Goal: Task Accomplishment & Management: Use online tool/utility

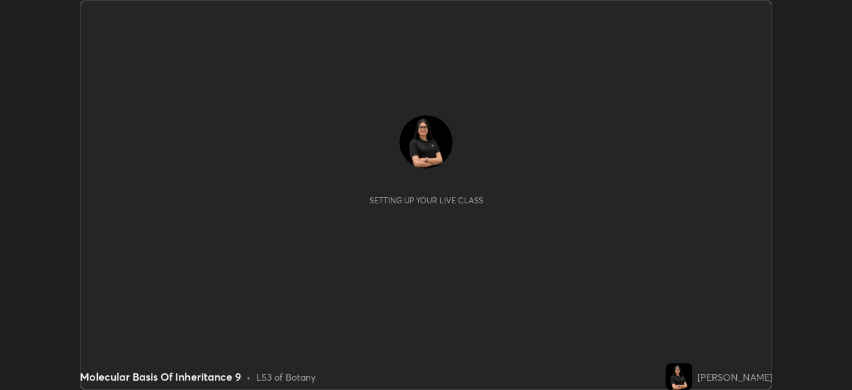
scroll to position [390, 852]
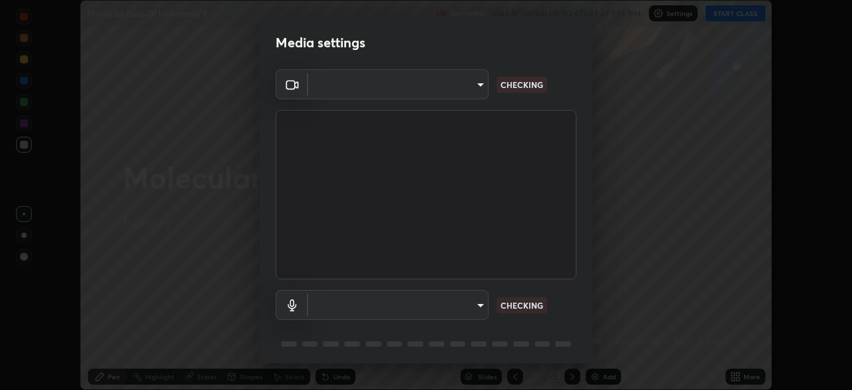
click at [458, 84] on body "Erase all Molecular Basis Of Inheritance 9 Recording WAS SCHEDULED TO START AT …" at bounding box center [426, 195] width 852 height 390
type input "05730faa116fe893cb3bfff37bc48e03cda79a540a9a2906e08a5a6a13fc8772"
type input "default"
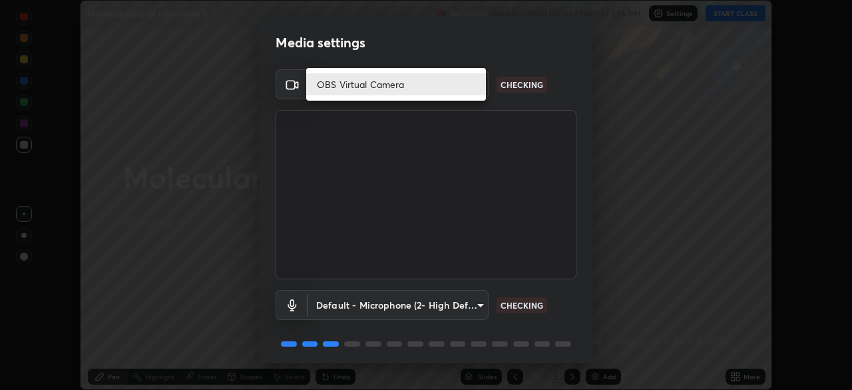
click at [449, 85] on li "OBS Virtual Camera" at bounding box center [396, 84] width 180 height 22
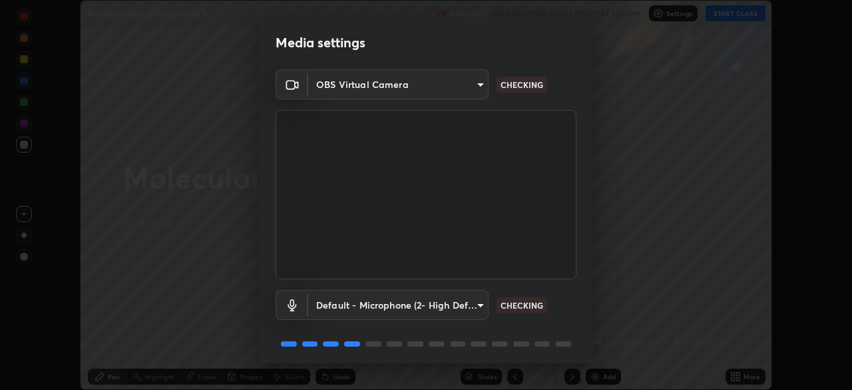
scroll to position [47, 0]
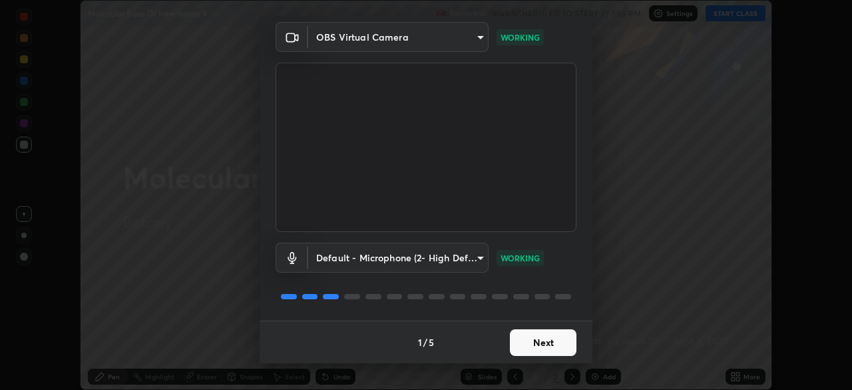
click at [556, 339] on button "Next" at bounding box center [543, 342] width 67 height 27
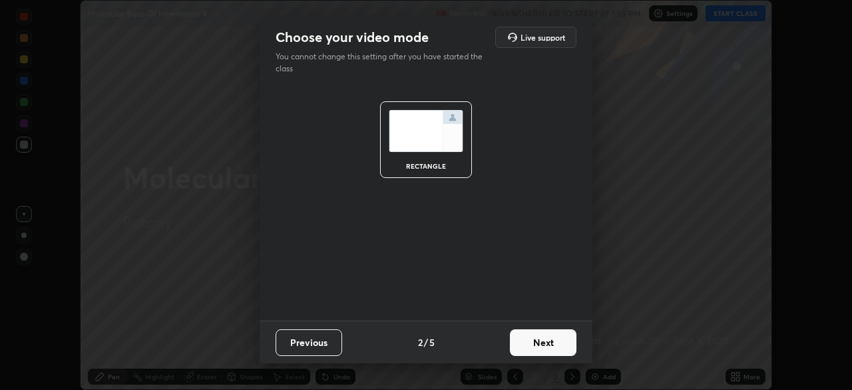
scroll to position [0, 0]
click at [557, 344] on button "Next" at bounding box center [543, 342] width 67 height 27
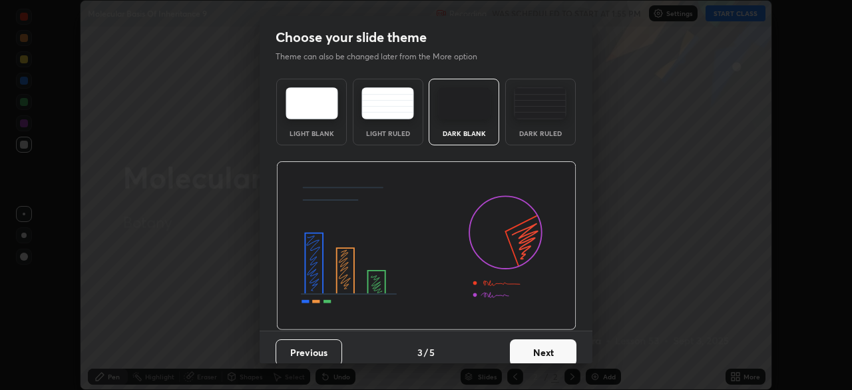
click at [565, 349] on button "Next" at bounding box center [543, 352] width 67 height 27
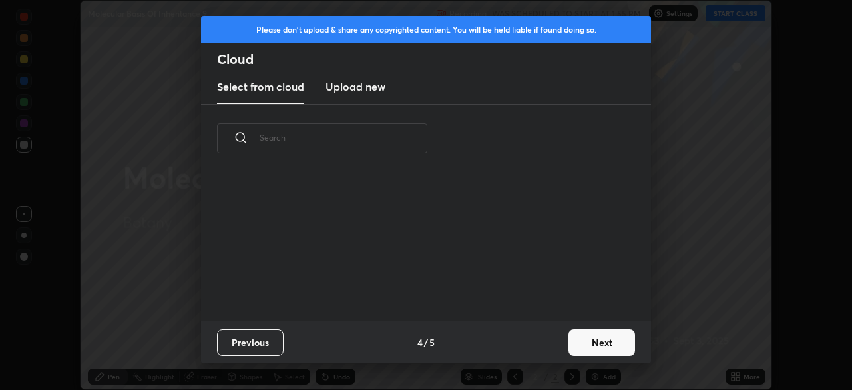
click at [601, 348] on button "Next" at bounding box center [602, 342] width 67 height 27
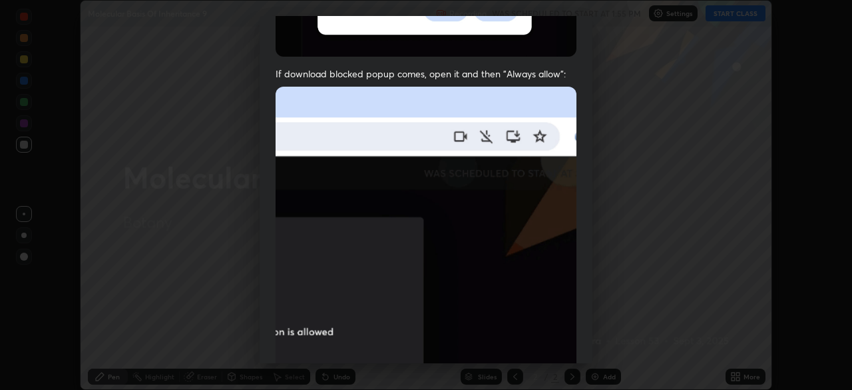
scroll to position [319, 0]
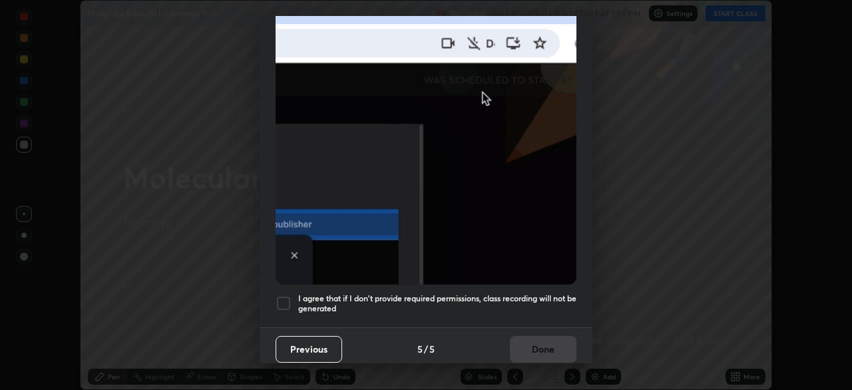
click at [283, 300] on div at bounding box center [284, 303] width 16 height 16
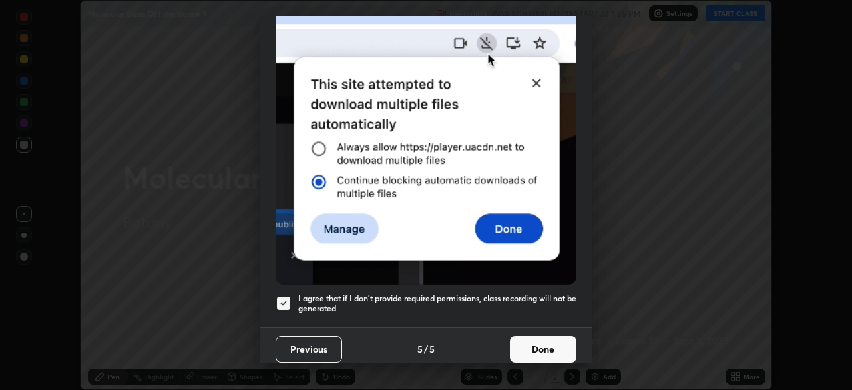
click at [326, 344] on button "Previous" at bounding box center [309, 349] width 67 height 27
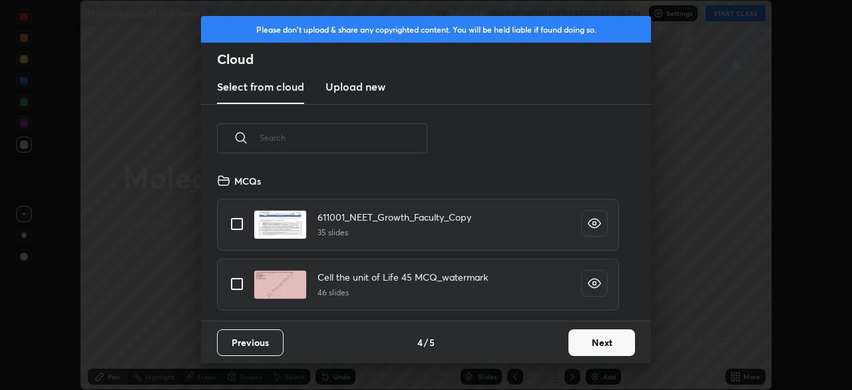
scroll to position [148, 428]
click at [335, 139] on input "text" at bounding box center [344, 137] width 168 height 57
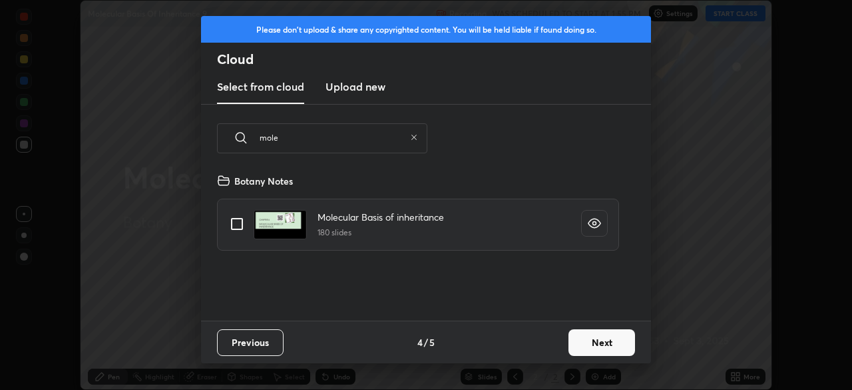
type input "mole"
click at [244, 220] on input "grid" at bounding box center [237, 224] width 28 height 28
checkbox input "true"
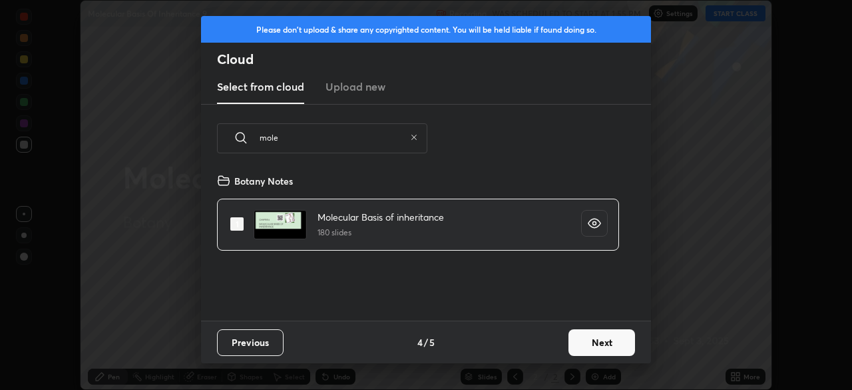
click at [605, 354] on button "Next" at bounding box center [602, 342] width 67 height 27
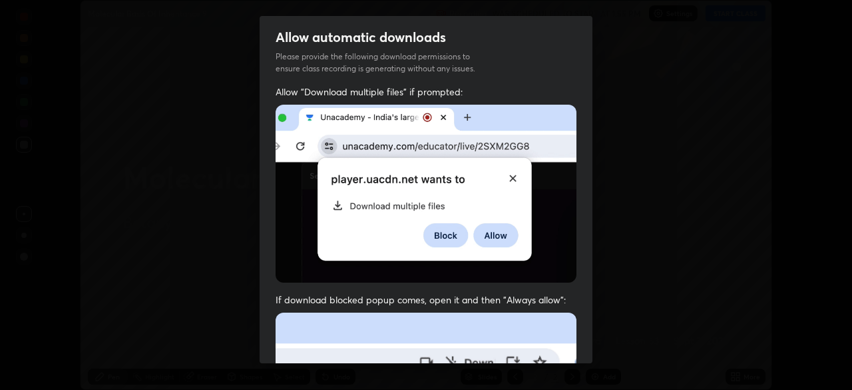
scroll to position [319, 0]
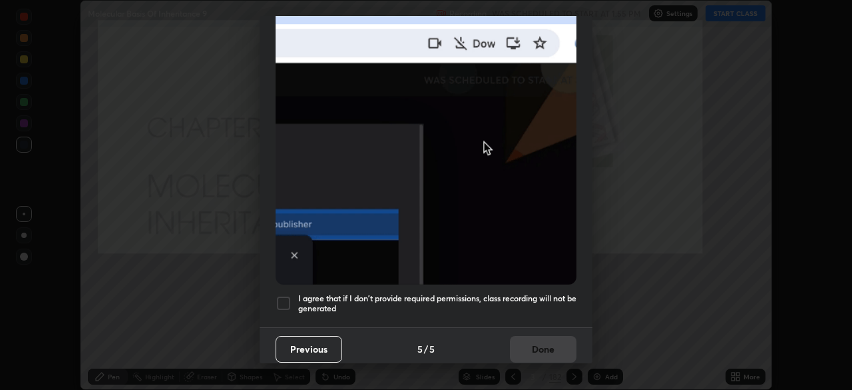
click at [287, 300] on div at bounding box center [284, 303] width 16 height 16
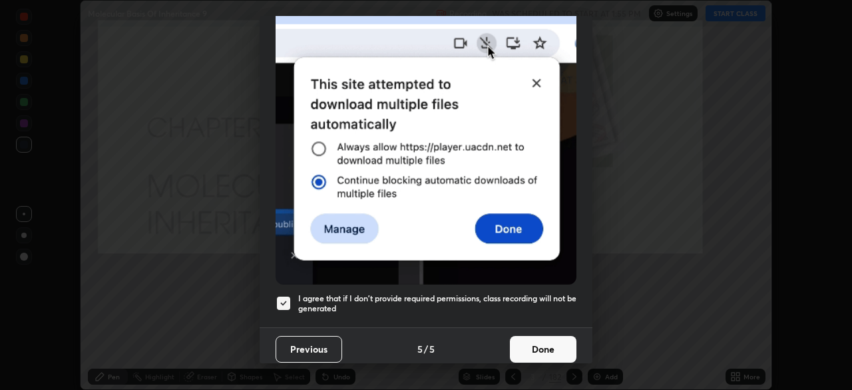
click at [546, 352] on button "Done" at bounding box center [543, 349] width 67 height 27
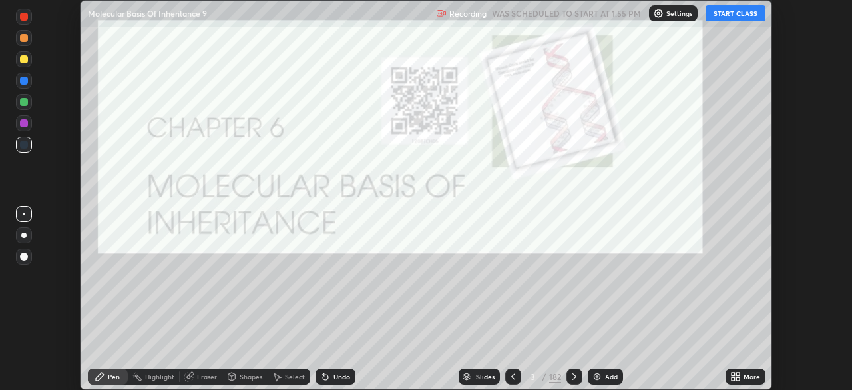
click at [736, 12] on button "START CLASS" at bounding box center [736, 13] width 60 height 16
click at [549, 372] on div "182" at bounding box center [555, 376] width 12 height 12
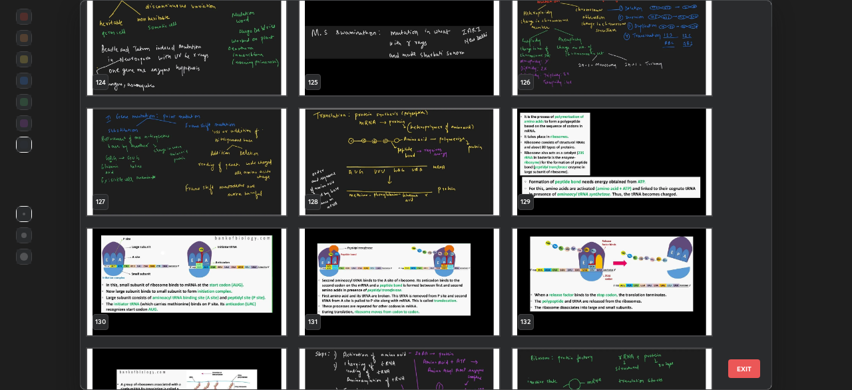
scroll to position [4890, 0]
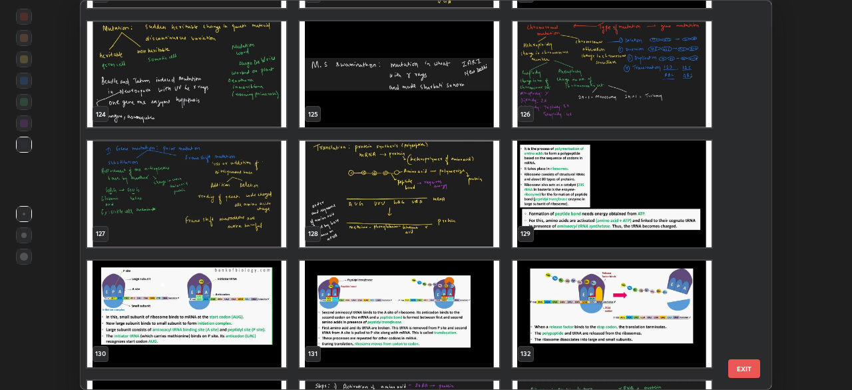
click at [264, 229] on img "grid" at bounding box center [186, 194] width 199 height 107
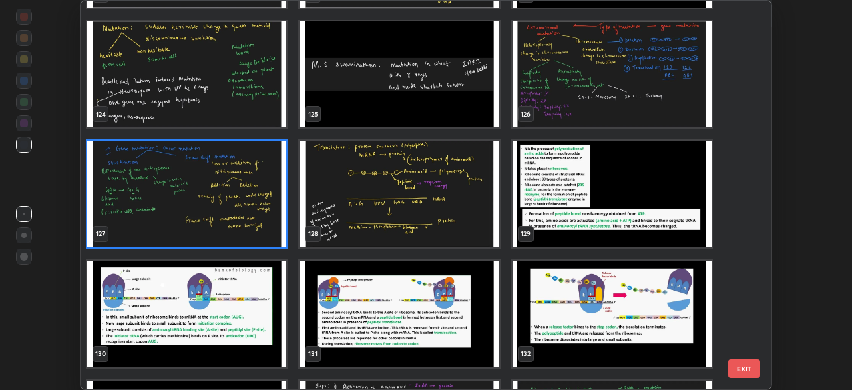
click at [264, 229] on img "grid" at bounding box center [186, 194] width 199 height 107
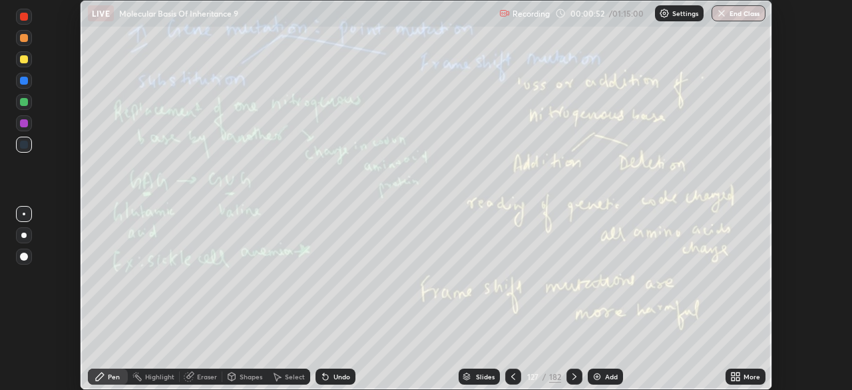
click at [748, 373] on div "More" at bounding box center [752, 376] width 17 height 7
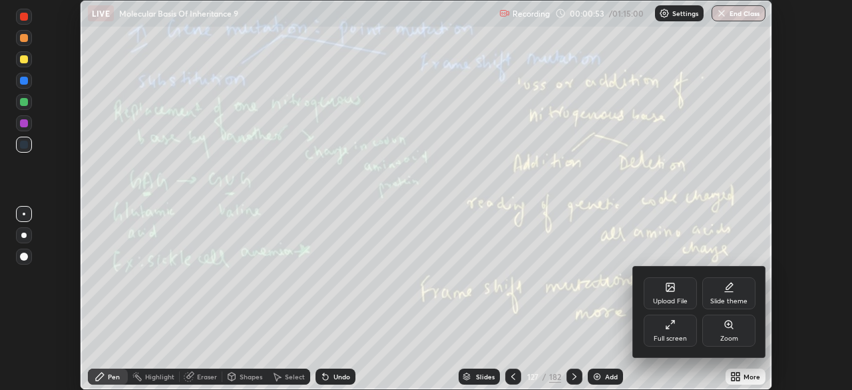
click at [673, 288] on icon at bounding box center [670, 288] width 7 height 5
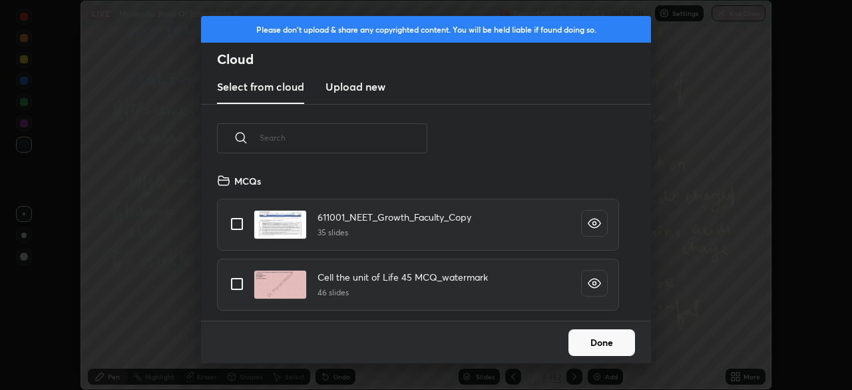
scroll to position [148, 428]
click at [400, 140] on input "text" at bounding box center [344, 137] width 168 height 57
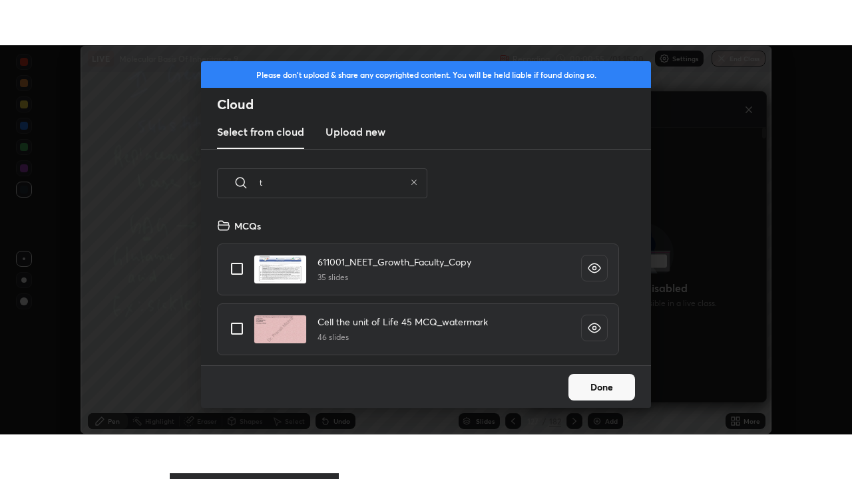
scroll to position [270, 234]
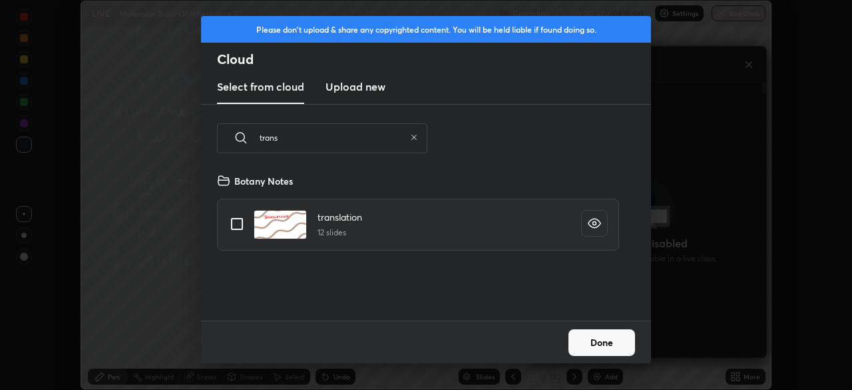
type input "trans"
click at [234, 220] on input "grid" at bounding box center [237, 224] width 28 height 28
checkbox input "true"
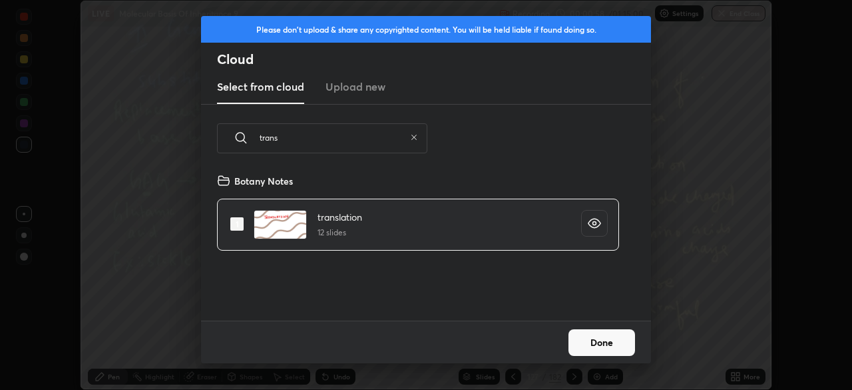
click at [604, 346] on button "Done" at bounding box center [602, 342] width 67 height 27
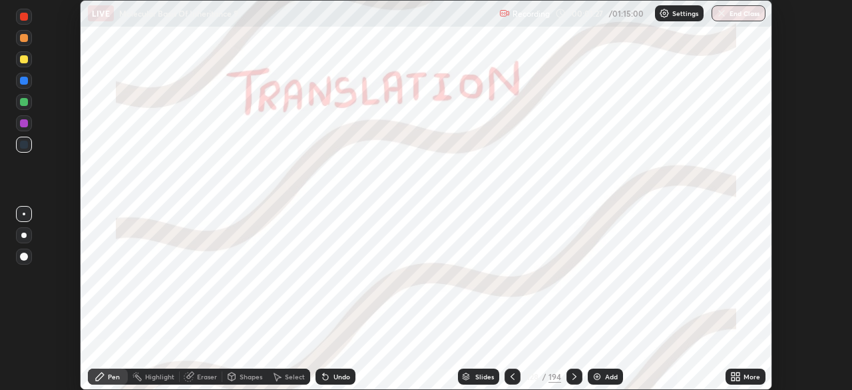
click at [20, 260] on div at bounding box center [24, 256] width 16 height 16
click at [601, 378] on img at bounding box center [597, 376] width 11 height 11
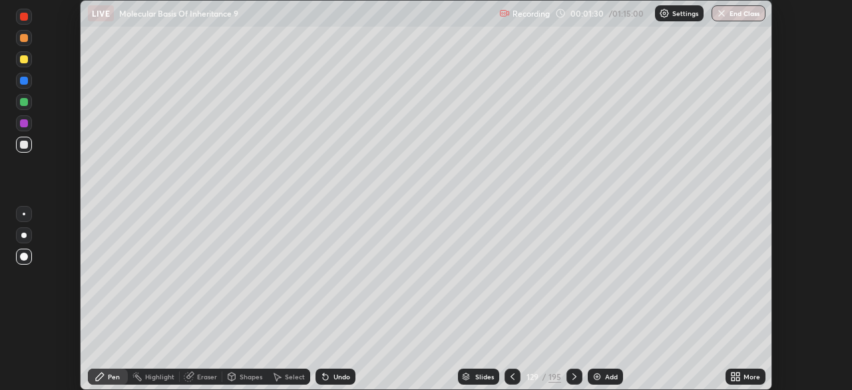
click at [738, 380] on icon at bounding box center [737, 378] width 3 height 3
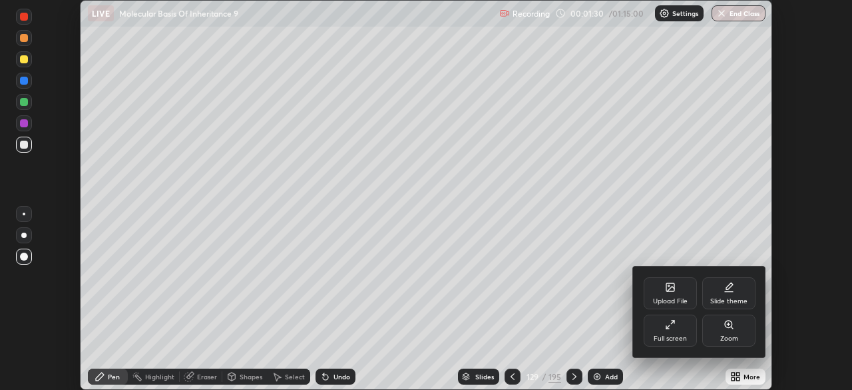
click at [667, 343] on div "Full screen" at bounding box center [670, 330] width 53 height 32
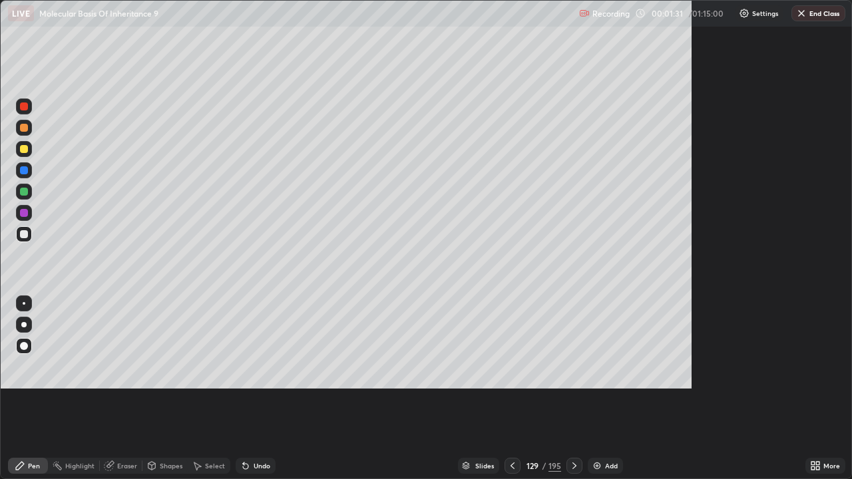
scroll to position [479, 852]
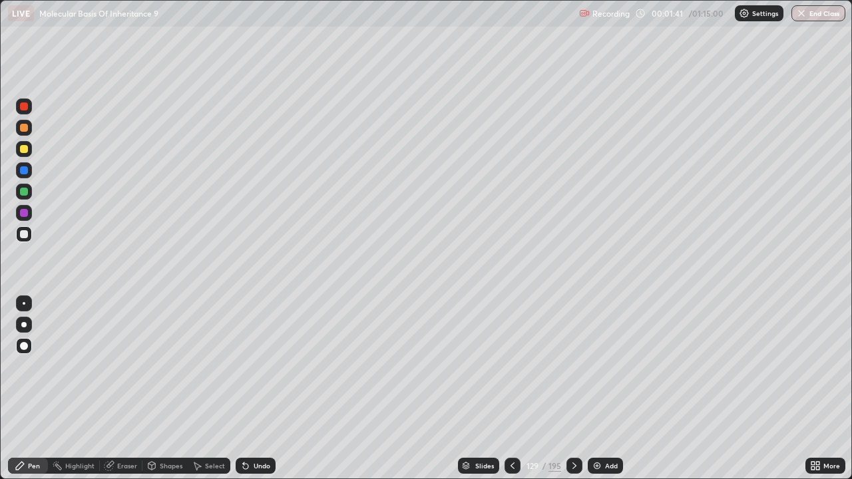
click at [25, 149] on div at bounding box center [24, 149] width 8 height 8
click at [607, 389] on div "Add" at bounding box center [611, 466] width 13 height 7
click at [29, 235] on div at bounding box center [24, 234] width 16 height 16
click at [607, 389] on div "Add" at bounding box center [605, 466] width 35 height 16
click at [609, 389] on div "Add" at bounding box center [605, 466] width 35 height 16
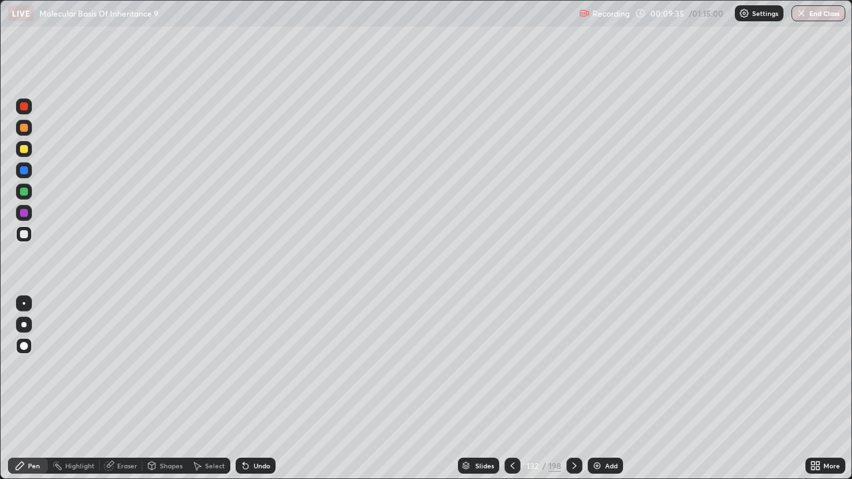
click at [29, 192] on div at bounding box center [24, 192] width 16 height 16
click at [266, 389] on div "Undo" at bounding box center [262, 466] width 17 height 7
click at [270, 389] on div "Undo" at bounding box center [256, 466] width 40 height 16
click at [264, 389] on div "Undo" at bounding box center [262, 466] width 17 height 7
click at [267, 389] on div "Undo" at bounding box center [256, 466] width 40 height 16
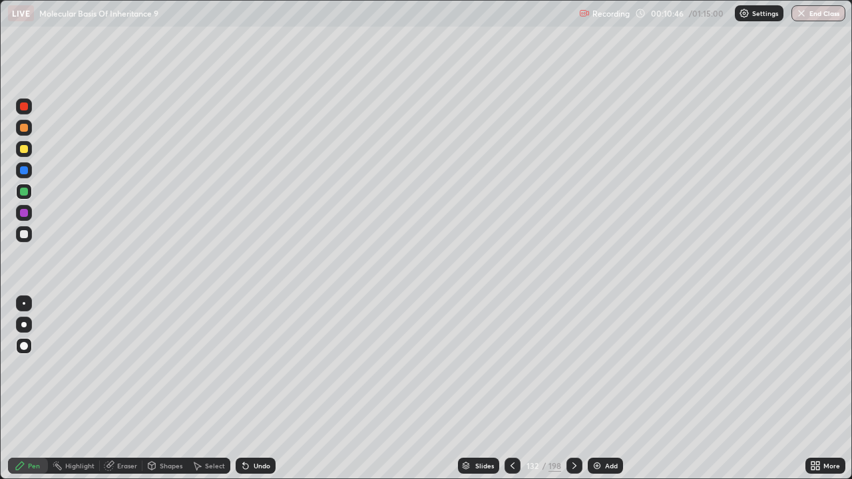
click at [27, 127] on div at bounding box center [24, 128] width 8 height 8
click at [579, 389] on div at bounding box center [575, 466] width 16 height 16
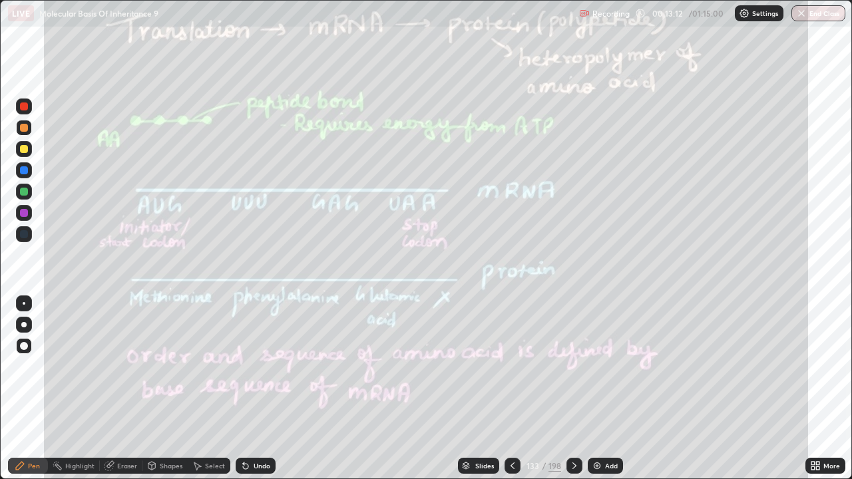
click at [511, 389] on icon at bounding box center [512, 466] width 11 height 11
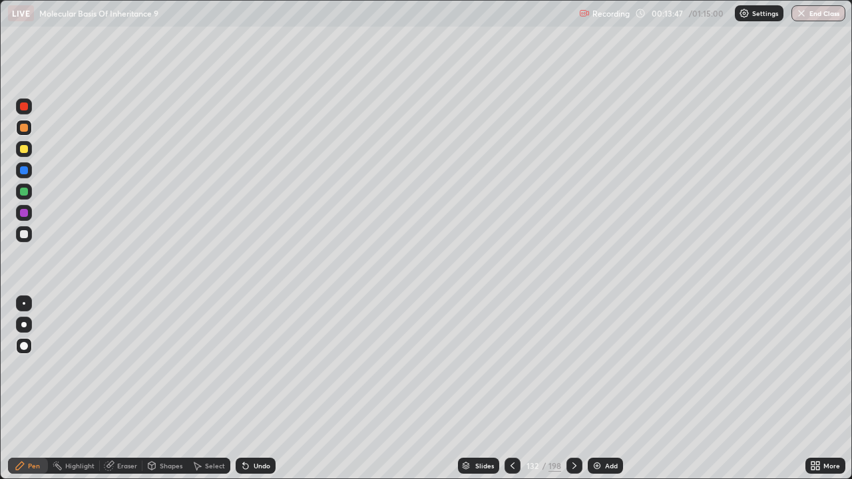
click at [572, 389] on icon at bounding box center [574, 466] width 11 height 11
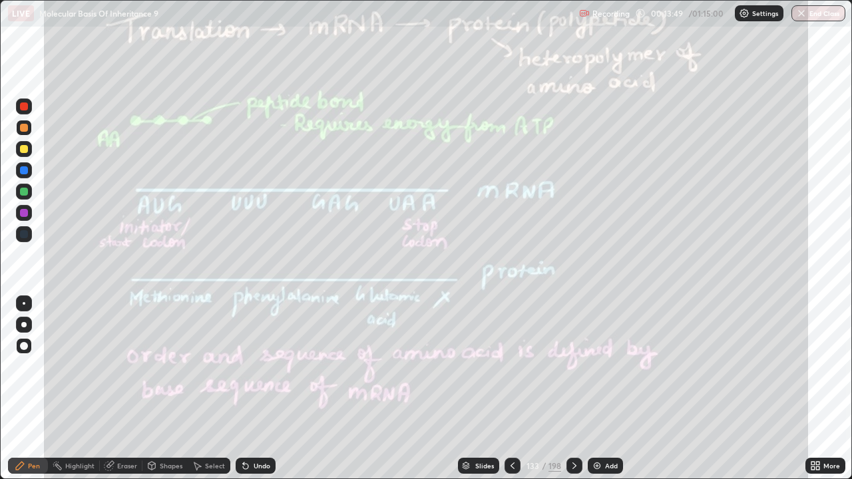
click at [572, 389] on icon at bounding box center [574, 466] width 11 height 11
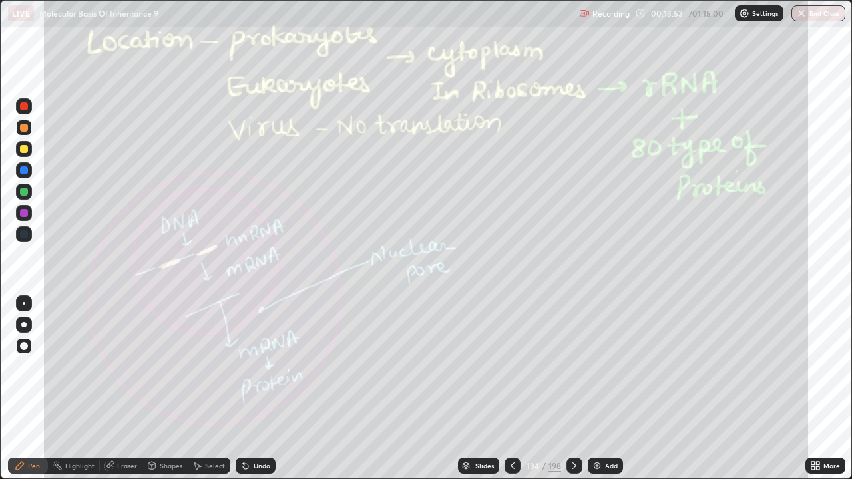
click at [573, 389] on icon at bounding box center [574, 466] width 11 height 11
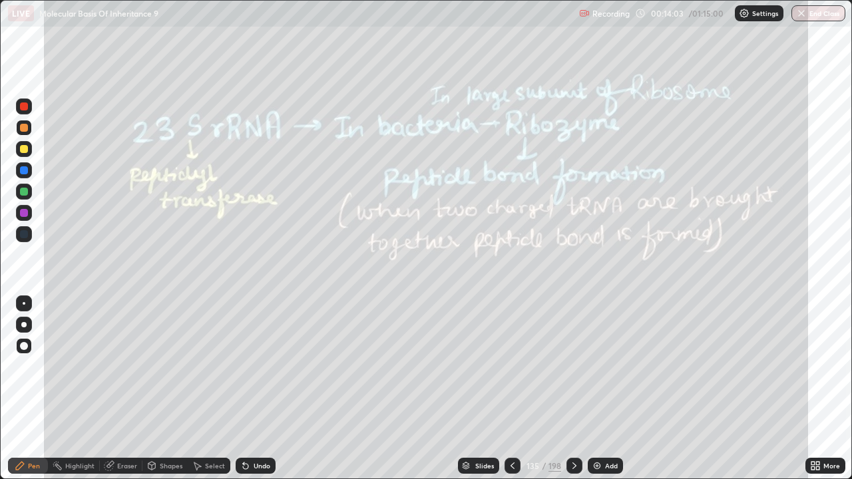
click at [512, 389] on icon at bounding box center [512, 466] width 11 height 11
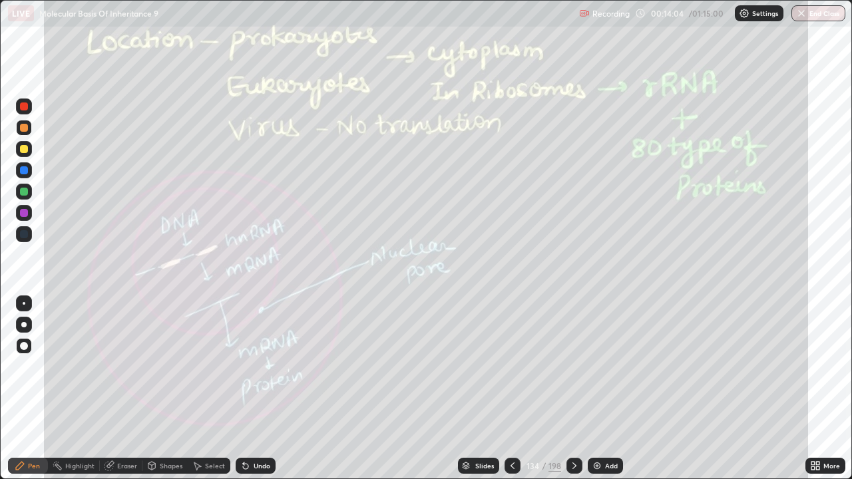
click at [510, 389] on icon at bounding box center [512, 466] width 11 height 11
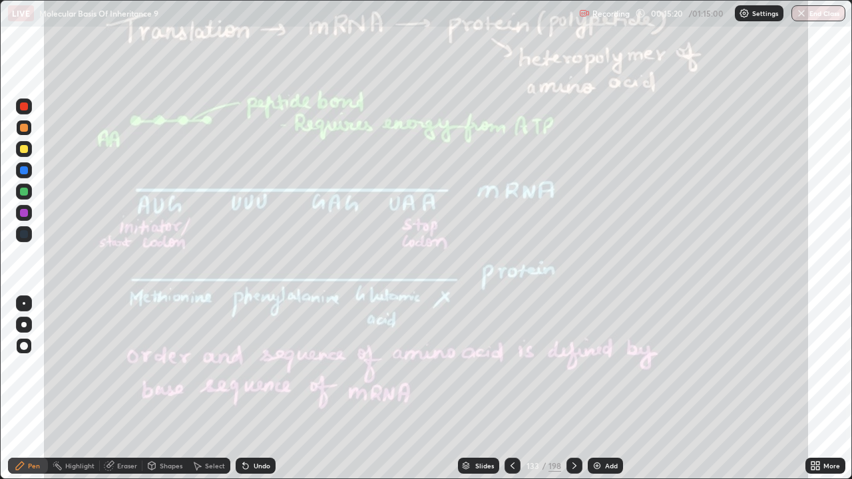
click at [572, 389] on icon at bounding box center [574, 466] width 11 height 11
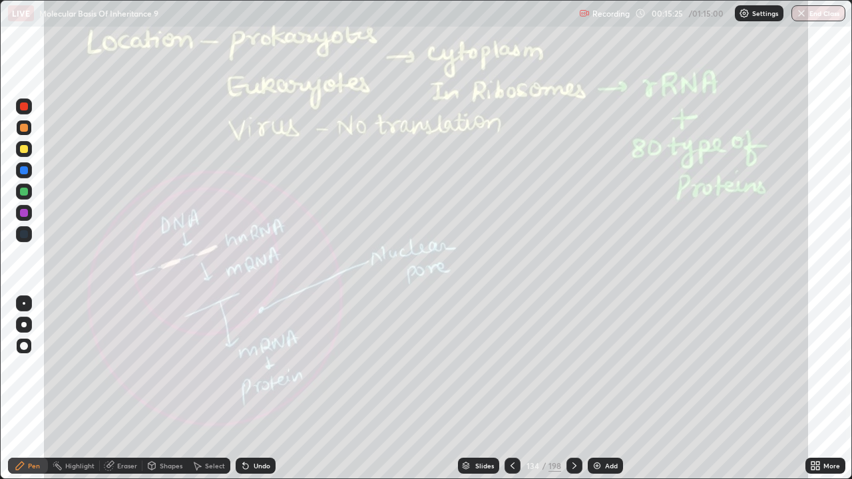
click at [574, 389] on icon at bounding box center [574, 466] width 11 height 11
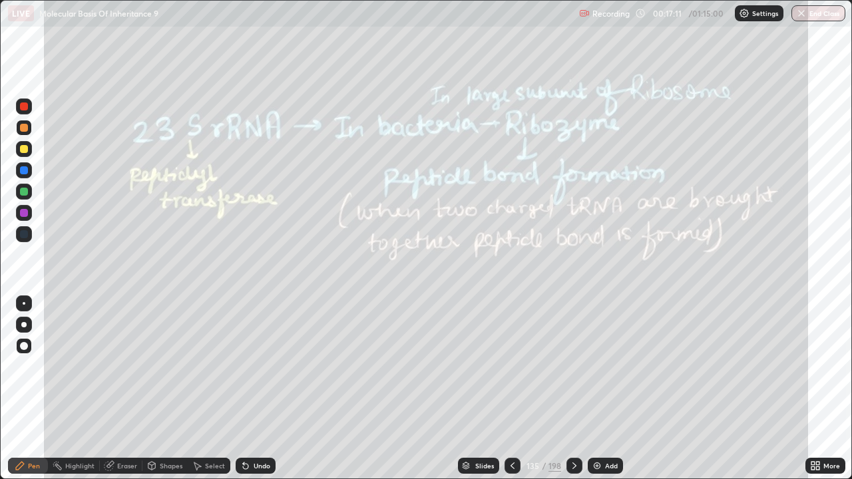
click at [576, 389] on div at bounding box center [575, 466] width 16 height 16
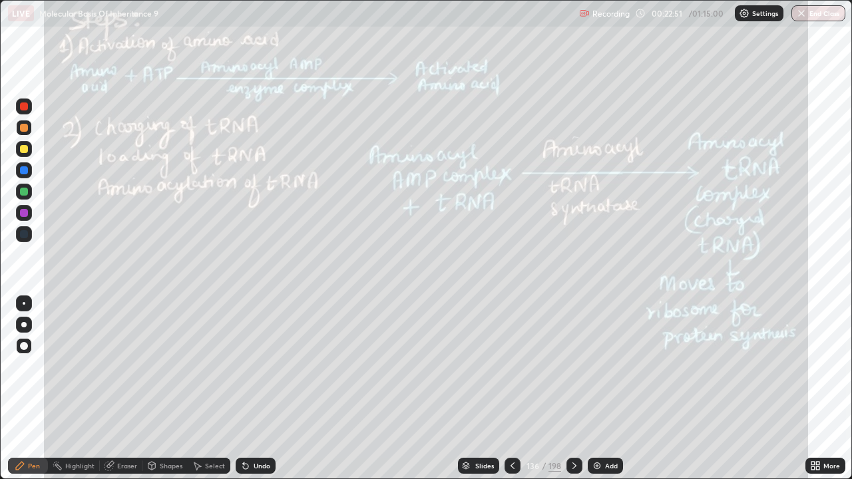
click at [579, 389] on div at bounding box center [575, 466] width 16 height 16
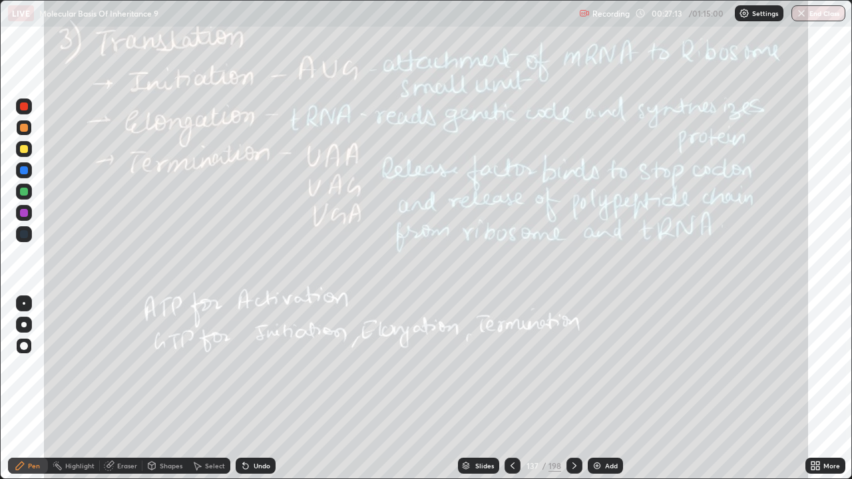
click at [576, 389] on div at bounding box center [575, 466] width 16 height 16
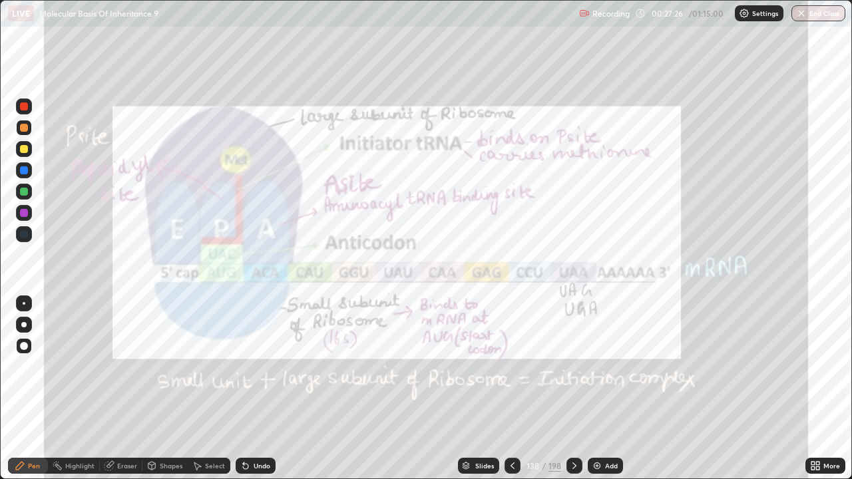
click at [511, 389] on icon at bounding box center [513, 466] width 4 height 7
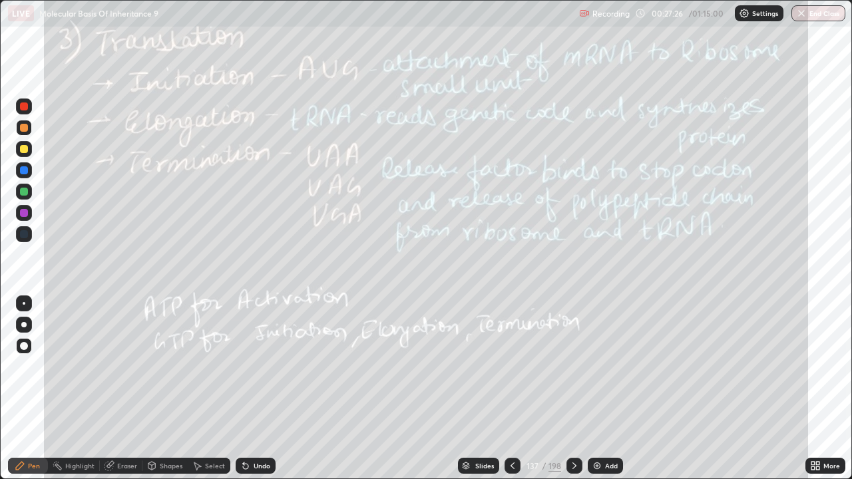
click at [511, 389] on icon at bounding box center [513, 466] width 4 height 7
click at [511, 389] on icon at bounding box center [512, 466] width 11 height 11
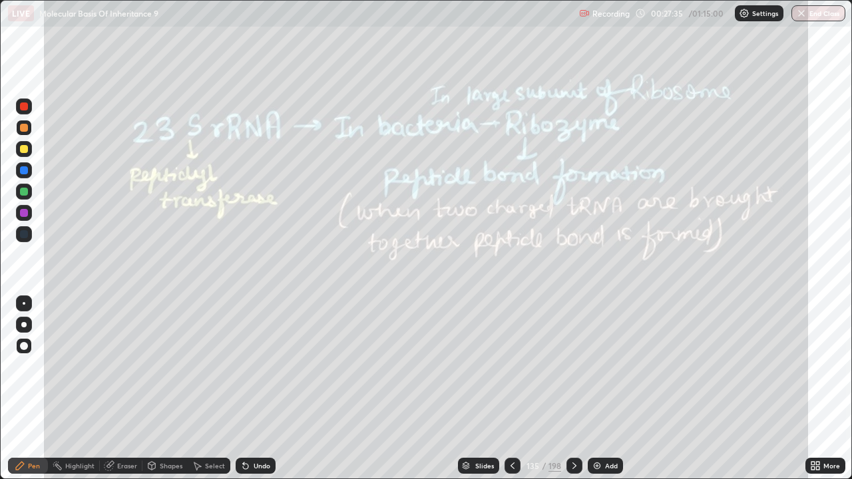
click at [133, 389] on div "Eraser" at bounding box center [121, 466] width 43 height 16
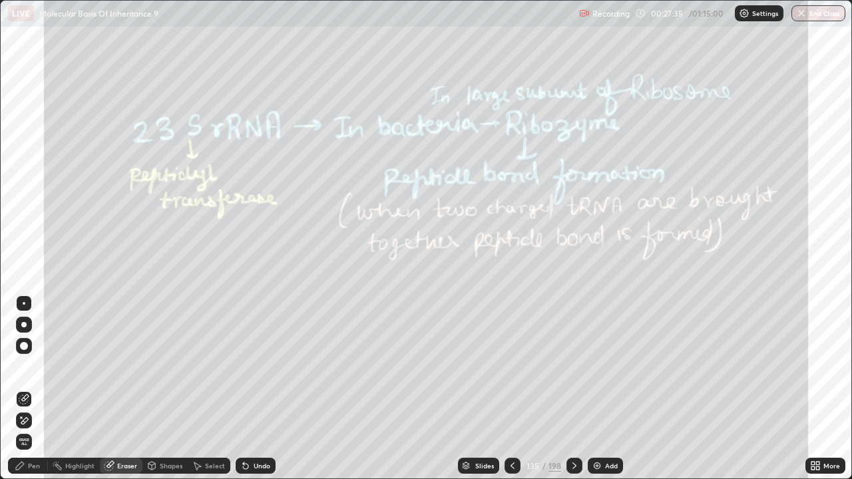
click at [29, 389] on span "Erase all" at bounding box center [24, 442] width 15 height 8
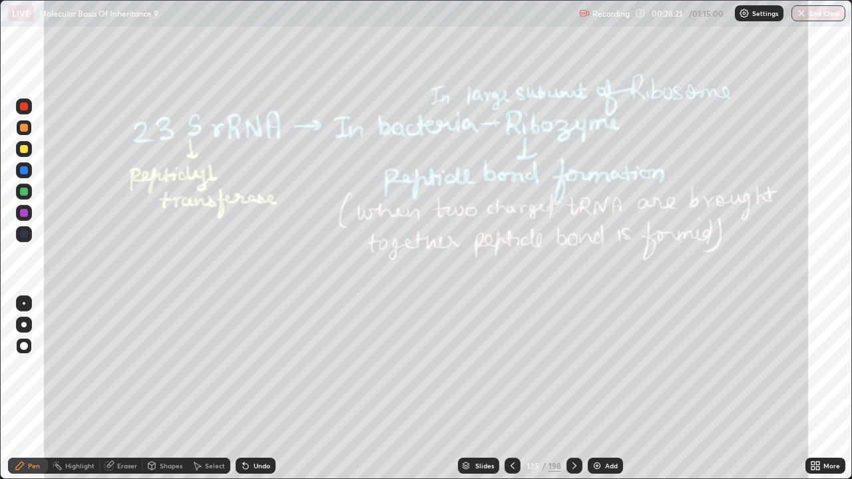
click at [573, 389] on icon at bounding box center [574, 466] width 11 height 11
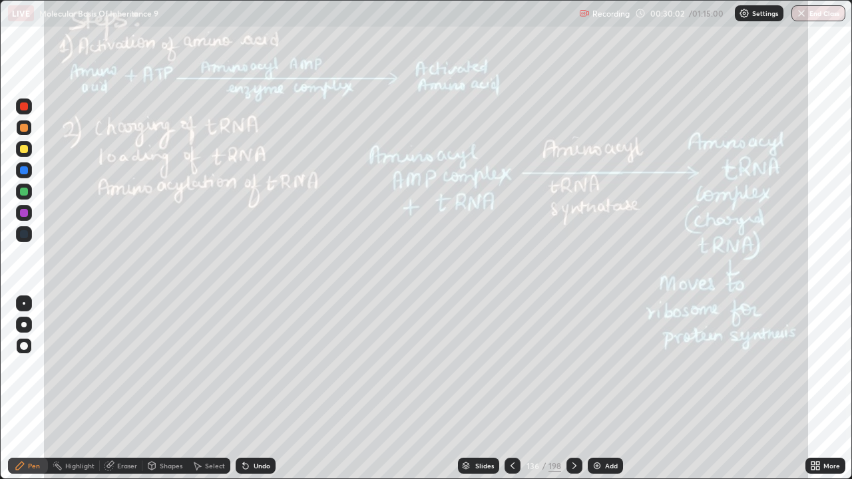
click at [576, 389] on div at bounding box center [575, 466] width 16 height 27
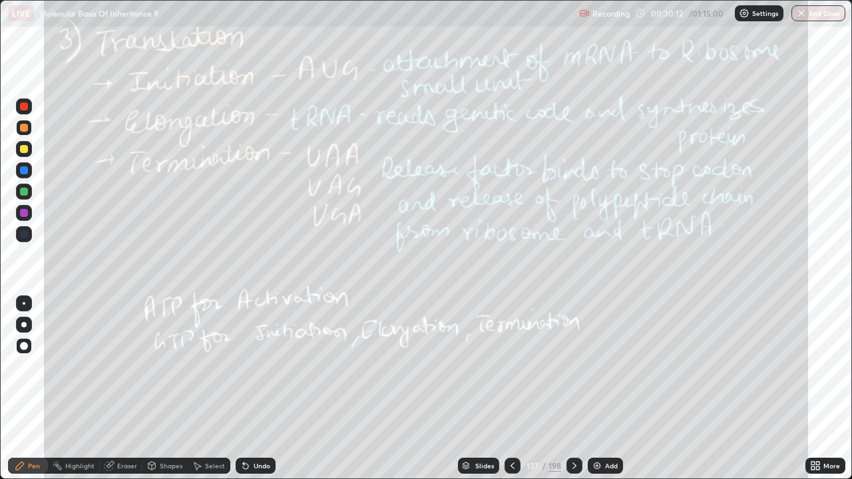
click at [131, 389] on div "Eraser" at bounding box center [127, 466] width 20 height 7
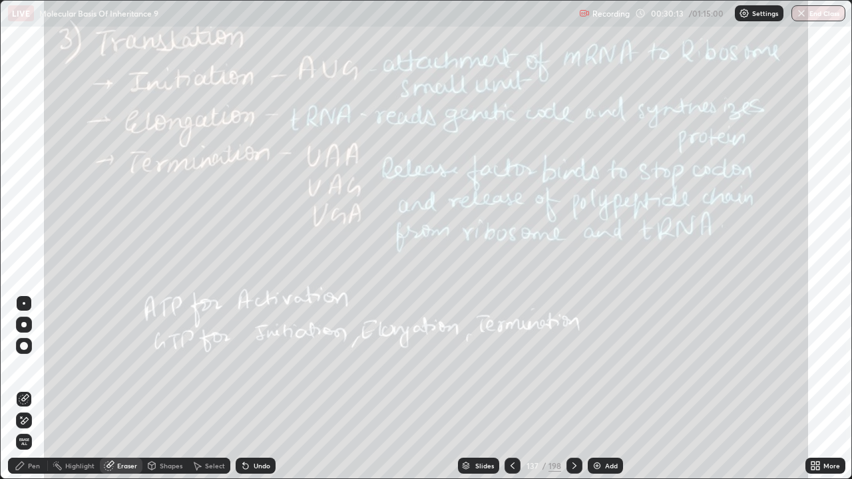
click at [24, 389] on span "Erase all" at bounding box center [24, 442] width 15 height 8
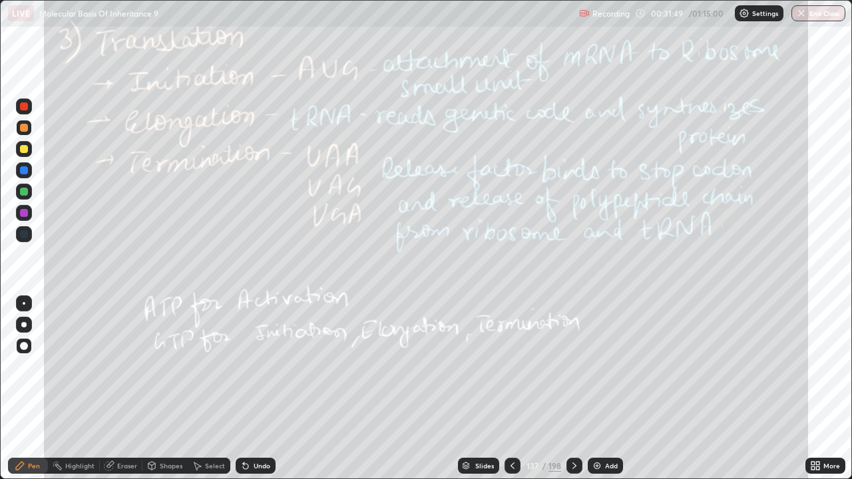
click at [567, 389] on div at bounding box center [575, 466] width 16 height 16
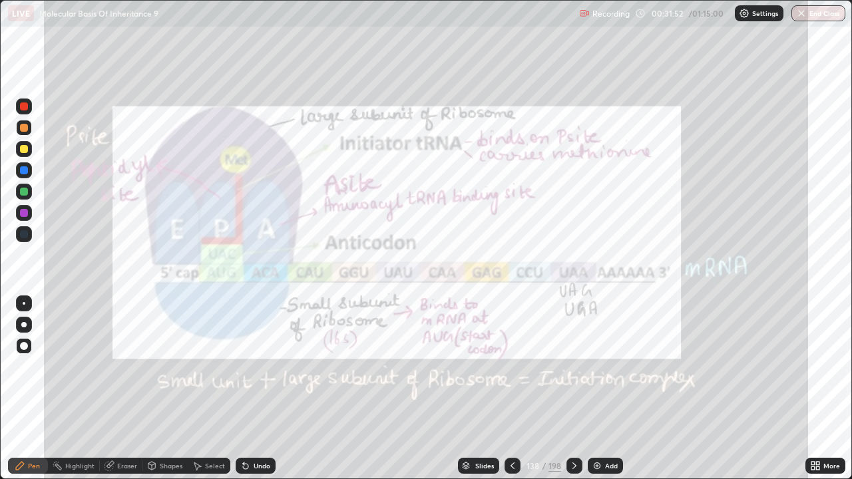
click at [572, 389] on icon at bounding box center [574, 466] width 11 height 11
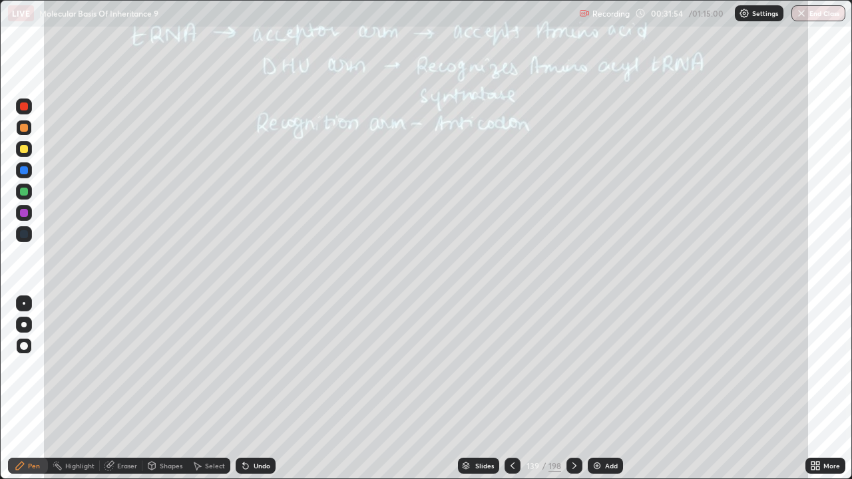
click at [573, 389] on icon at bounding box center [574, 466] width 11 height 11
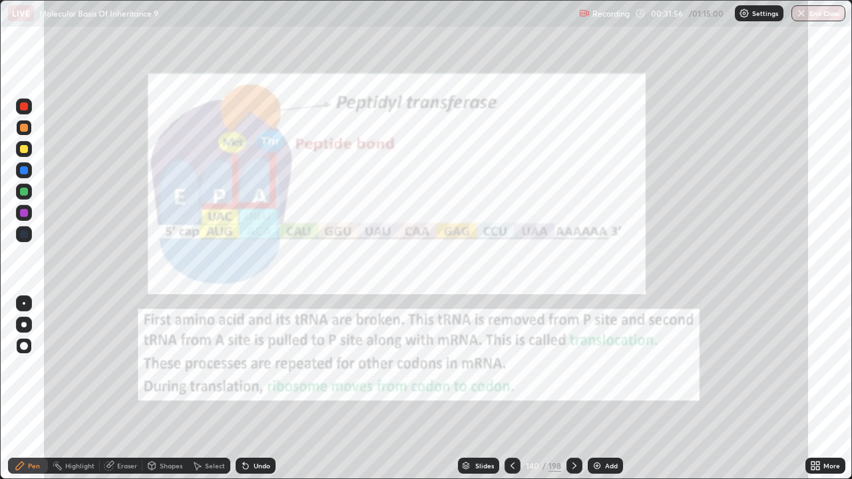
click at [513, 389] on icon at bounding box center [512, 466] width 11 height 11
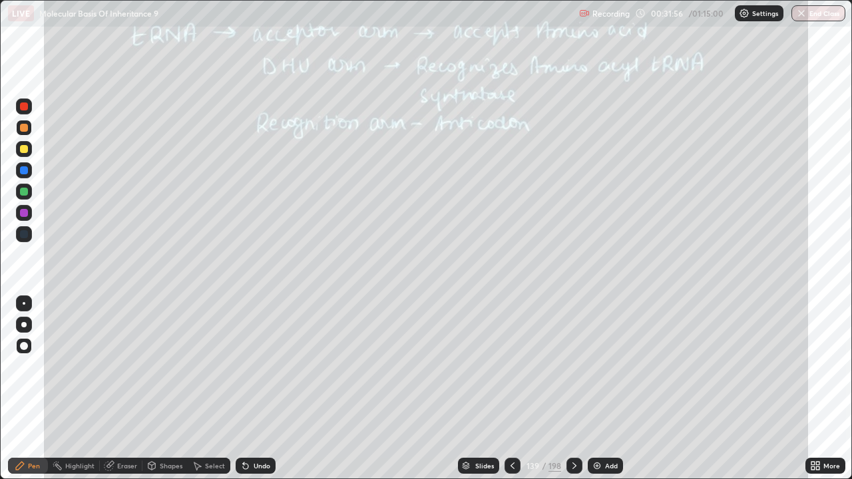
click at [510, 389] on icon at bounding box center [512, 466] width 11 height 11
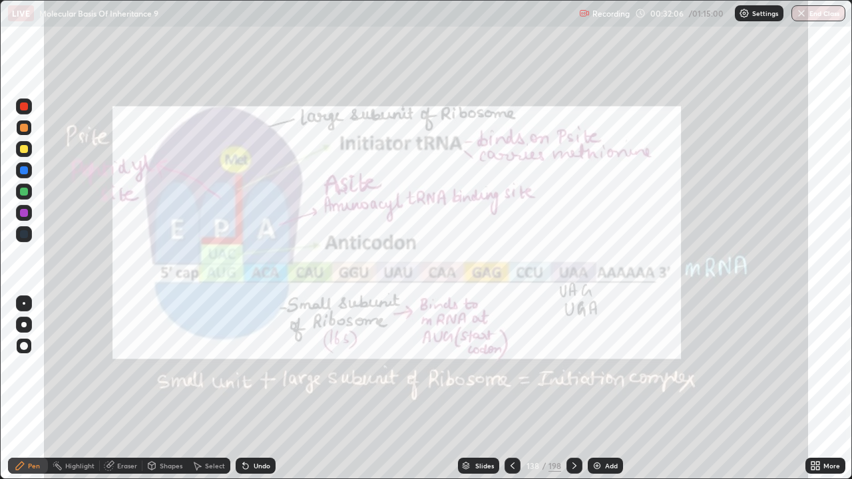
click at [620, 389] on div "Add" at bounding box center [605, 466] width 35 height 16
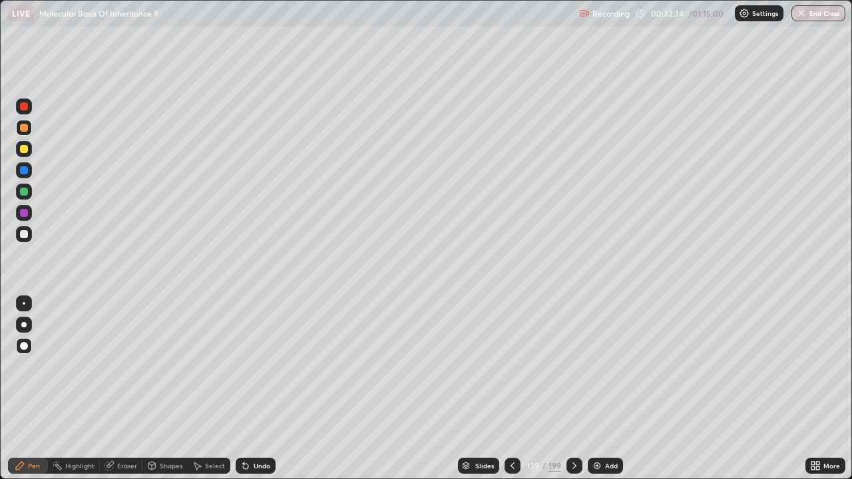
click at [25, 149] on div at bounding box center [24, 149] width 8 height 8
click at [249, 389] on div "Undo" at bounding box center [256, 466] width 40 height 16
click at [25, 107] on div at bounding box center [24, 107] width 8 height 8
click at [27, 234] on div at bounding box center [24, 234] width 8 height 8
click at [28, 318] on div at bounding box center [24, 325] width 16 height 16
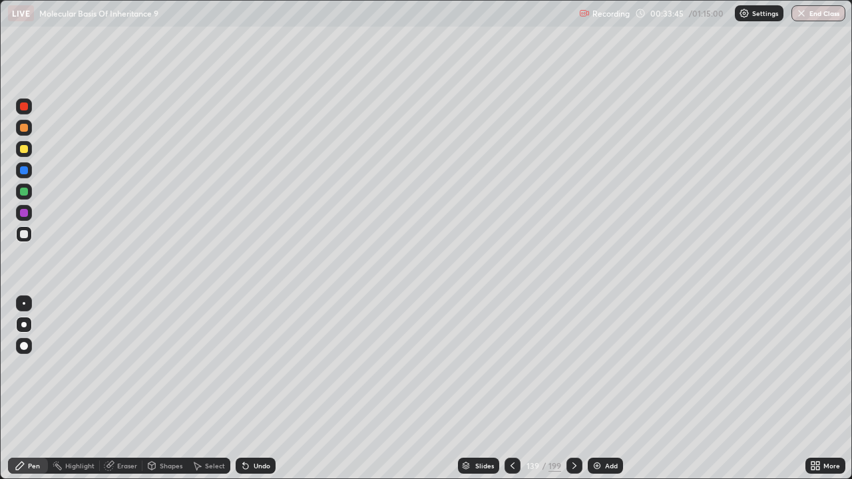
click at [25, 304] on div at bounding box center [24, 304] width 16 height 16
click at [258, 389] on div "Undo" at bounding box center [262, 466] width 17 height 7
click at [27, 192] on div at bounding box center [24, 192] width 8 height 8
click at [161, 389] on div "Shapes" at bounding box center [171, 466] width 23 height 7
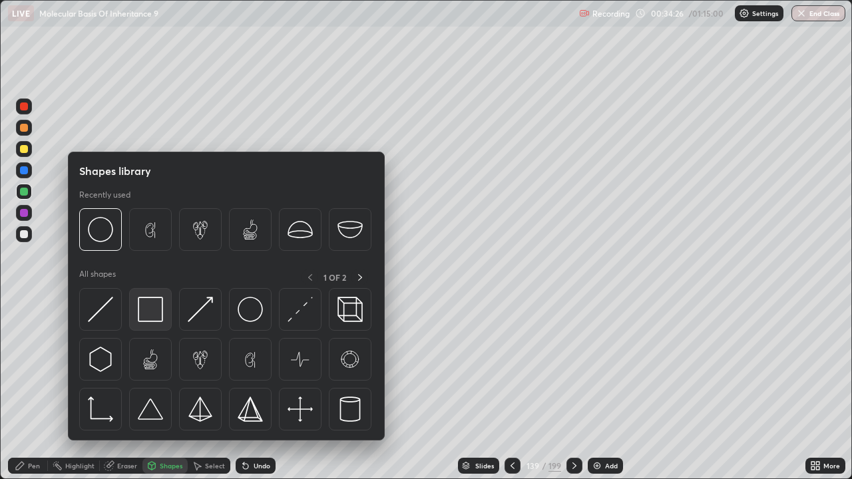
click at [154, 314] on img at bounding box center [150, 309] width 25 height 25
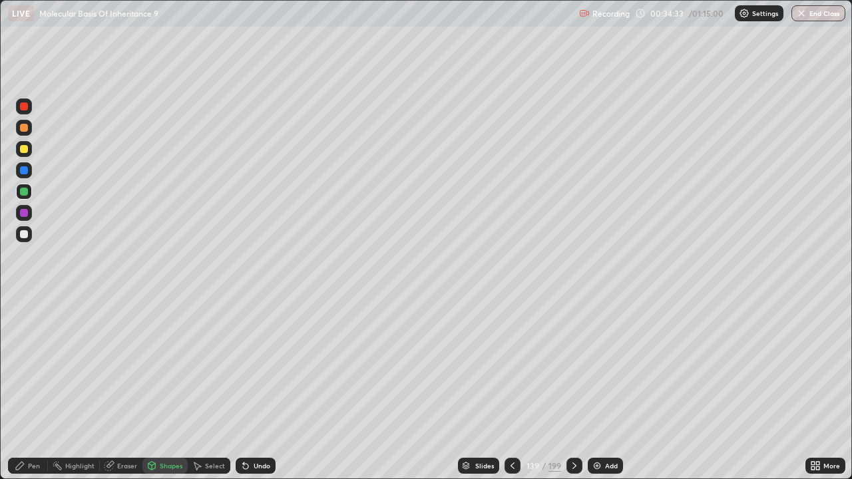
click at [36, 389] on div "Pen" at bounding box center [34, 466] width 12 height 7
click at [29, 324] on div at bounding box center [24, 325] width 16 height 16
click at [25, 133] on div at bounding box center [24, 128] width 16 height 16
click at [29, 151] on div at bounding box center [24, 149] width 16 height 16
click at [24, 304] on div at bounding box center [24, 303] width 3 height 3
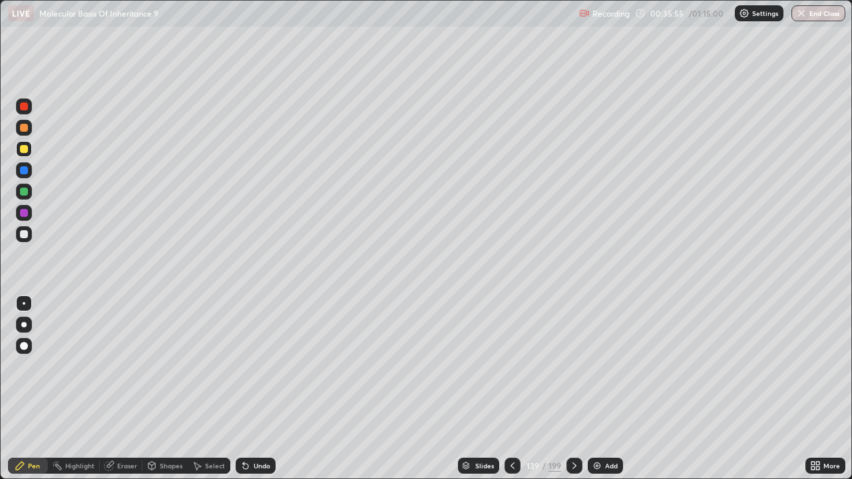
click at [260, 389] on div "Undo" at bounding box center [262, 466] width 17 height 7
click at [27, 190] on div at bounding box center [24, 192] width 8 height 8
click at [260, 389] on div "Undo" at bounding box center [256, 466] width 40 height 16
click at [556, 389] on div "199" at bounding box center [555, 466] width 13 height 12
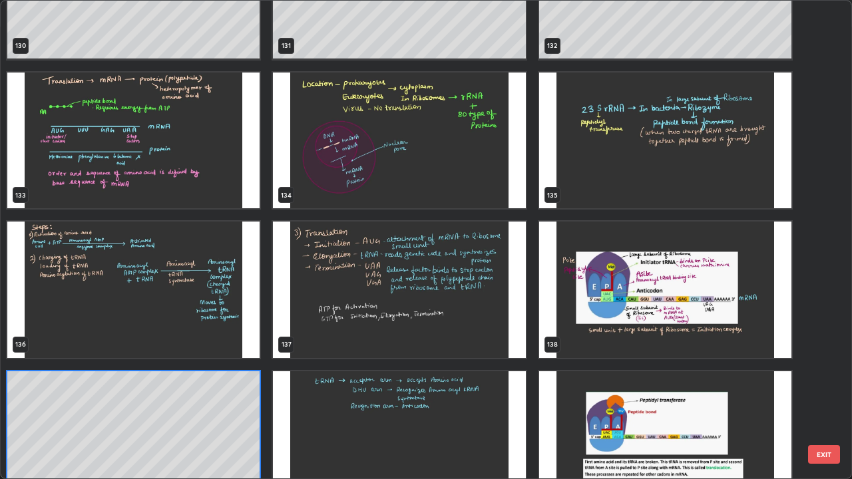
scroll to position [6513, 0]
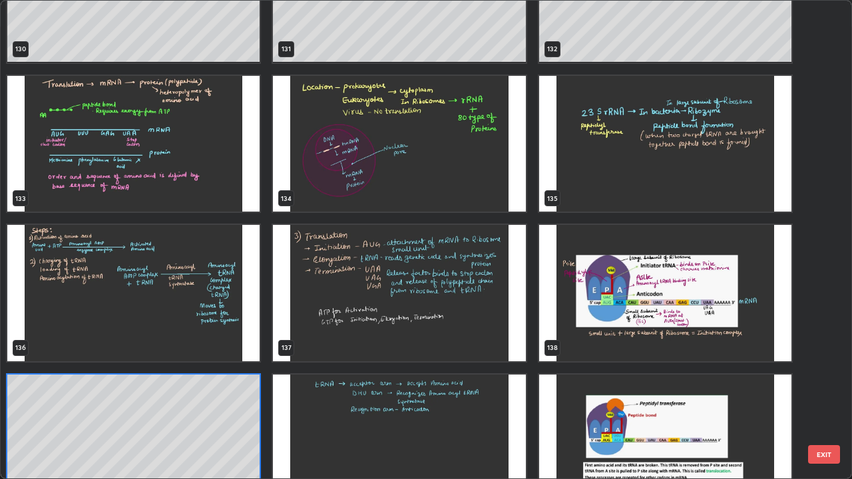
click at [205, 318] on img "grid" at bounding box center [133, 293] width 252 height 137
click at [201, 317] on img "grid" at bounding box center [133, 293] width 252 height 137
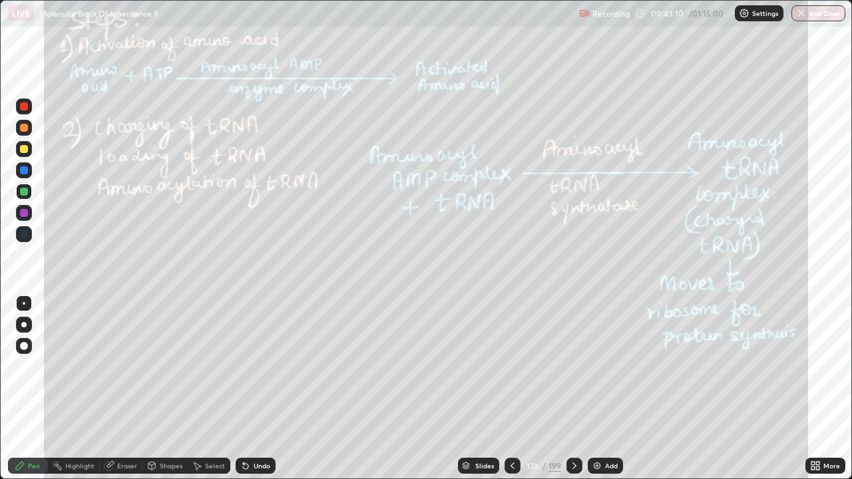
click at [555, 389] on div "199" at bounding box center [555, 466] width 13 height 12
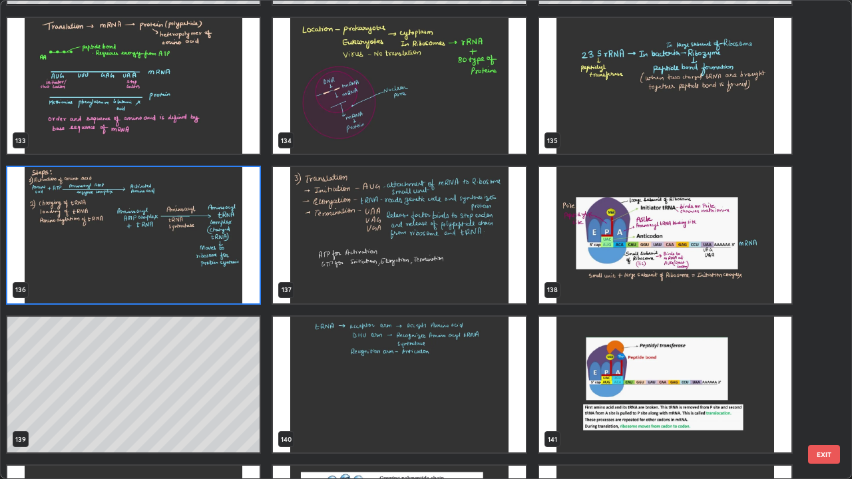
scroll to position [6575, 0]
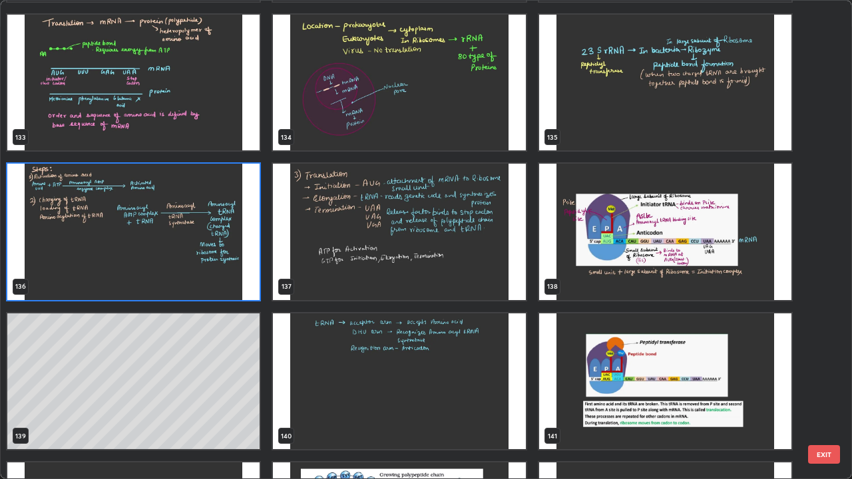
click at [717, 280] on img "grid" at bounding box center [665, 232] width 252 height 137
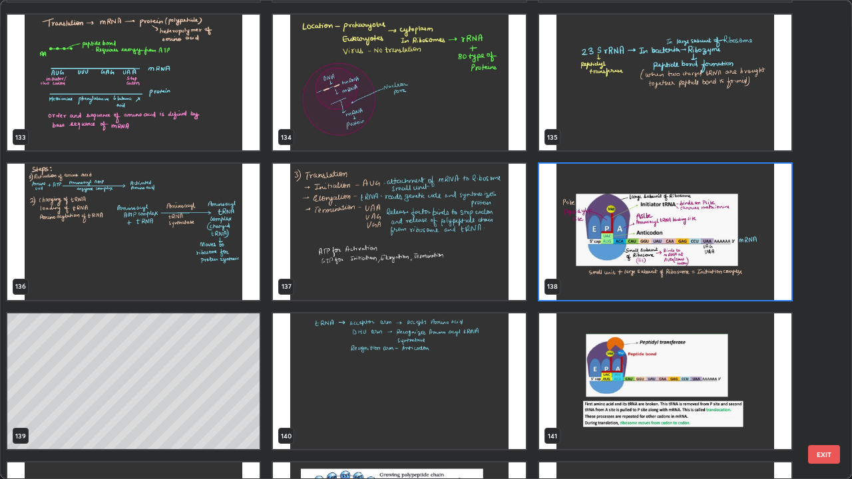
click at [717, 280] on img "grid" at bounding box center [665, 232] width 252 height 137
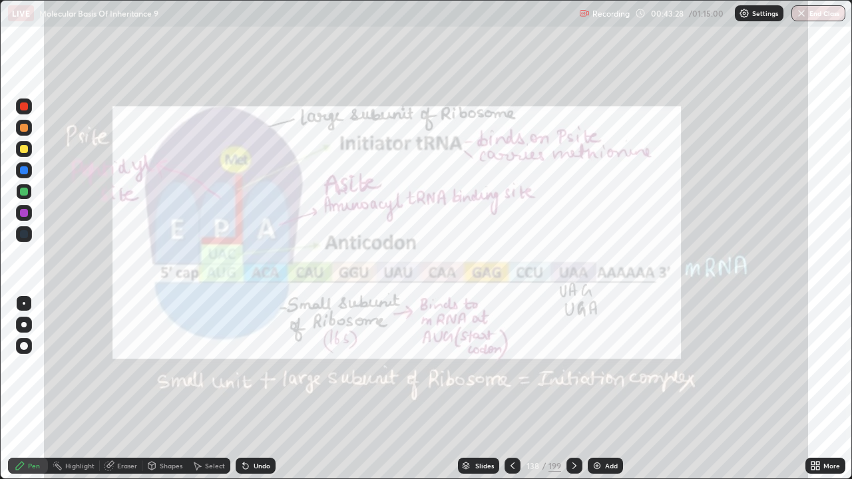
click at [549, 389] on div "199" at bounding box center [555, 466] width 13 height 12
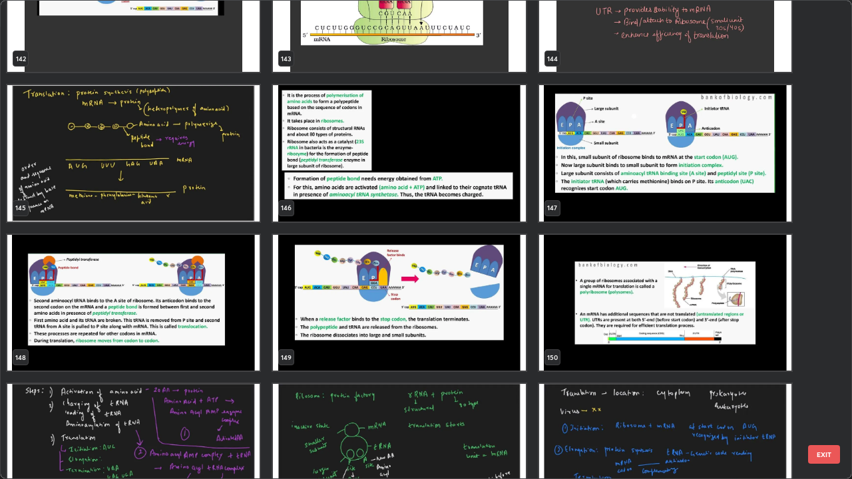
scroll to position [7104, 0]
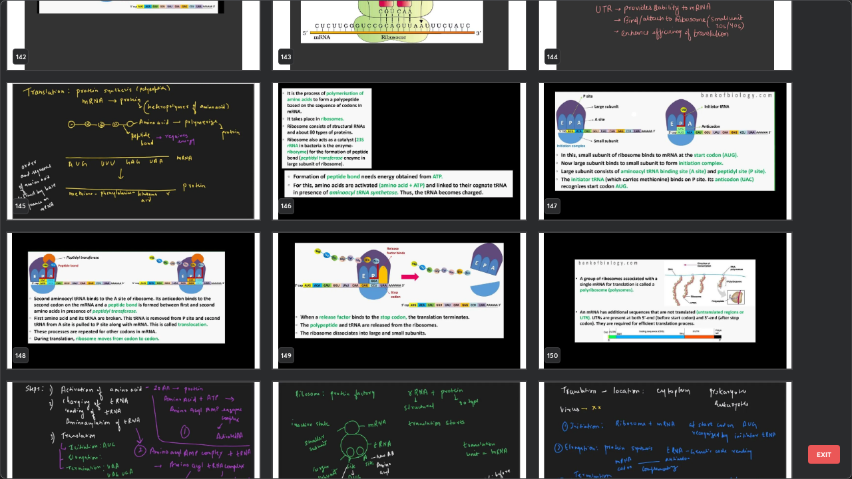
click at [756, 201] on img "grid" at bounding box center [665, 151] width 252 height 137
click at [760, 200] on img "grid" at bounding box center [665, 151] width 252 height 137
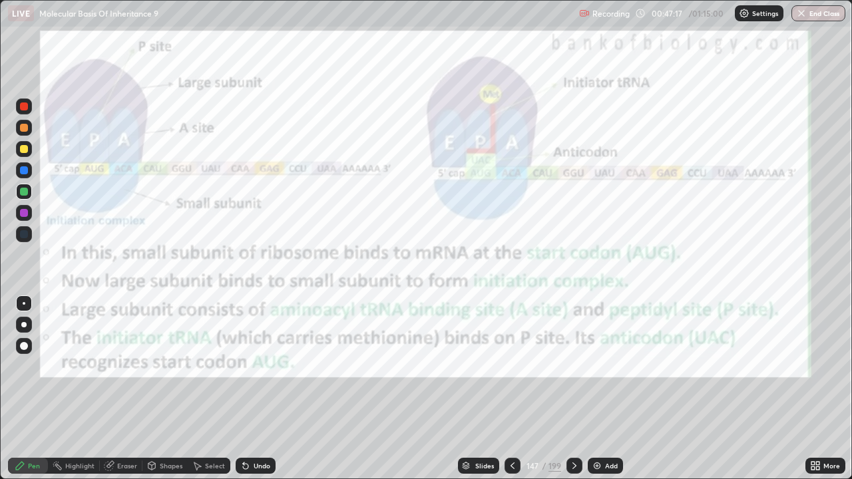
click at [573, 389] on icon at bounding box center [574, 466] width 11 height 11
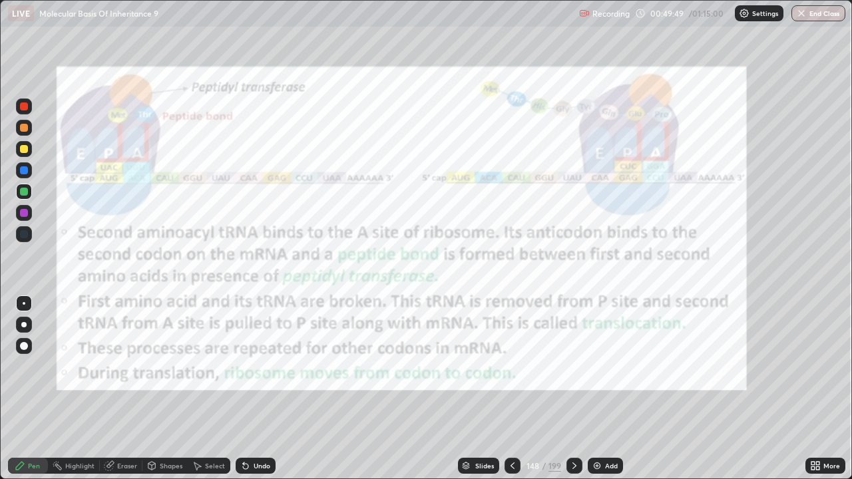
click at [580, 389] on div at bounding box center [575, 466] width 16 height 16
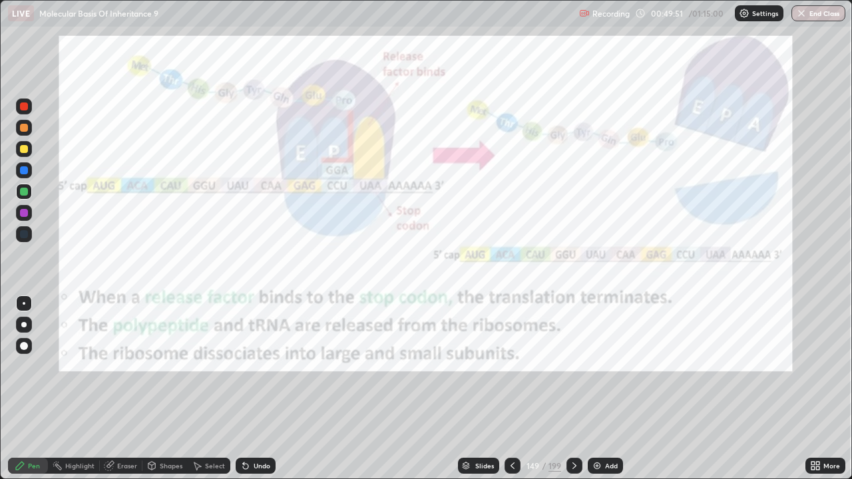
click at [578, 389] on div at bounding box center [575, 466] width 16 height 27
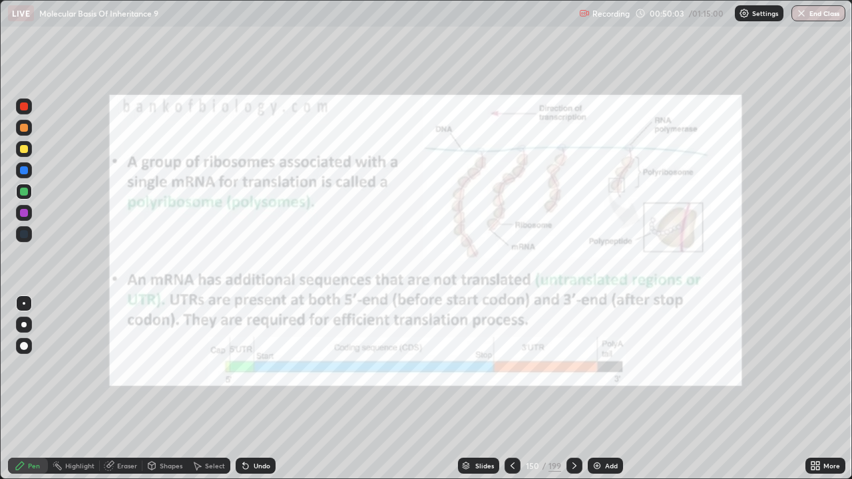
click at [575, 389] on icon at bounding box center [574, 466] width 11 height 11
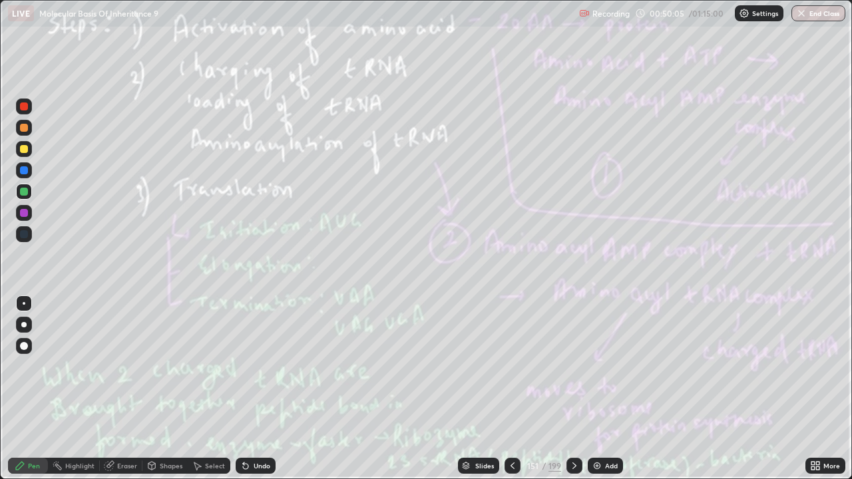
click at [510, 389] on icon at bounding box center [512, 466] width 11 height 11
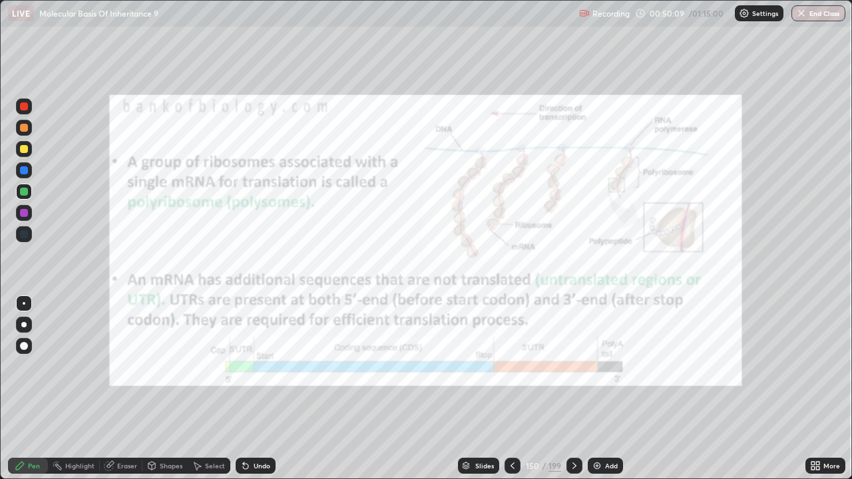
click at [511, 389] on icon at bounding box center [513, 466] width 4 height 7
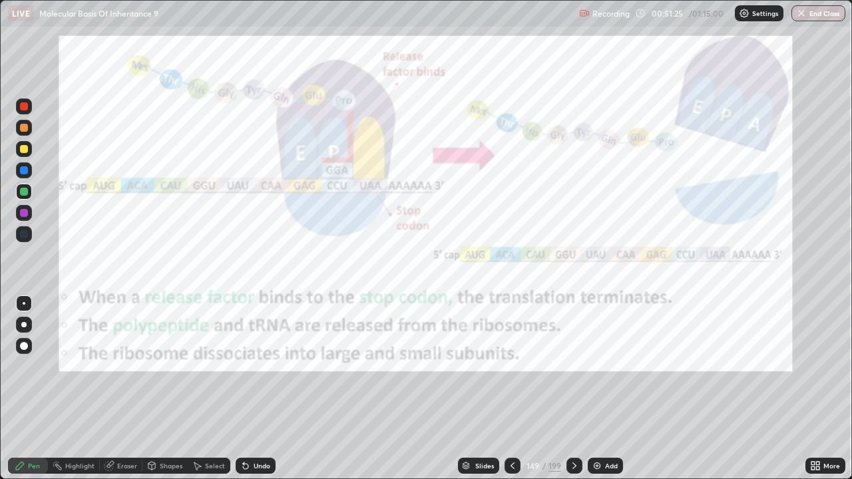
click at [575, 389] on icon at bounding box center [574, 466] width 11 height 11
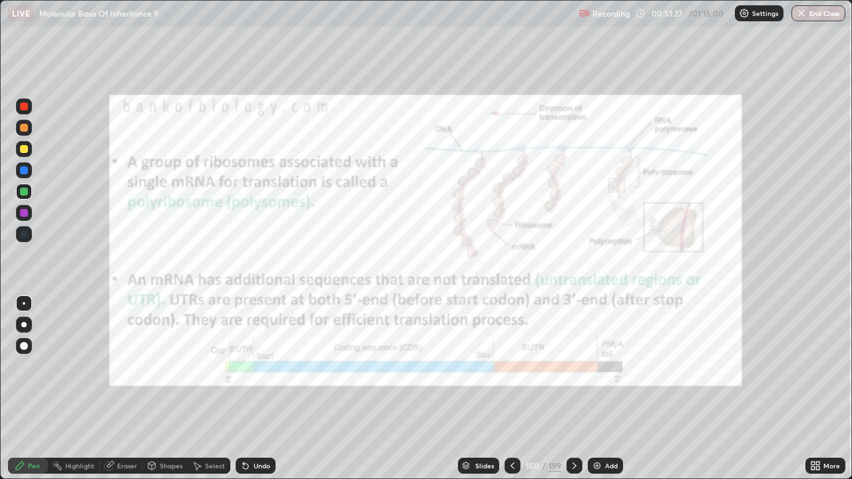
click at [573, 389] on icon at bounding box center [574, 466] width 11 height 11
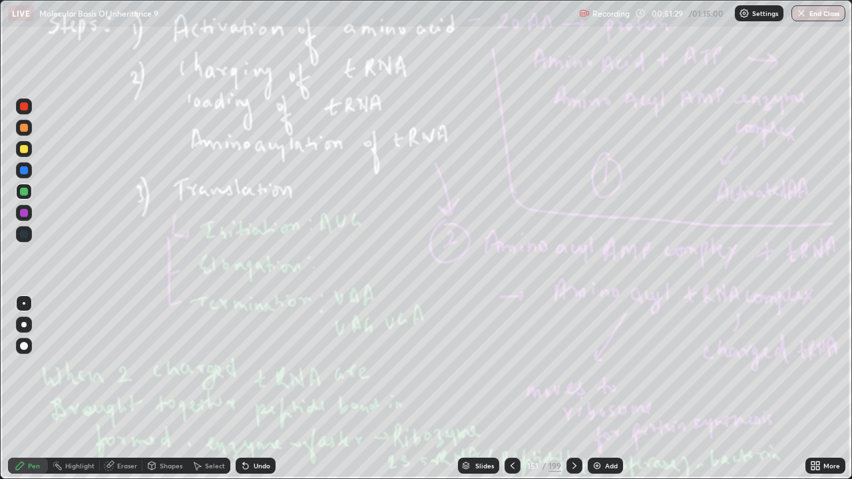
click at [510, 389] on icon at bounding box center [512, 466] width 11 height 11
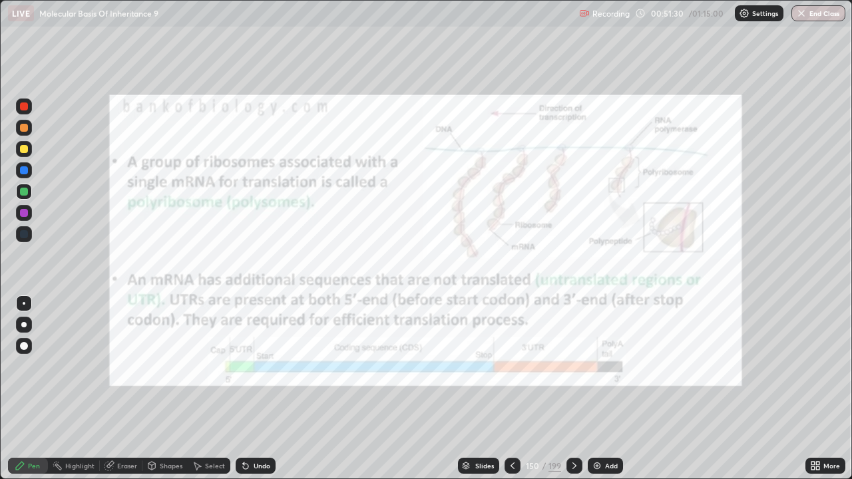
click at [511, 389] on icon at bounding box center [512, 466] width 11 height 11
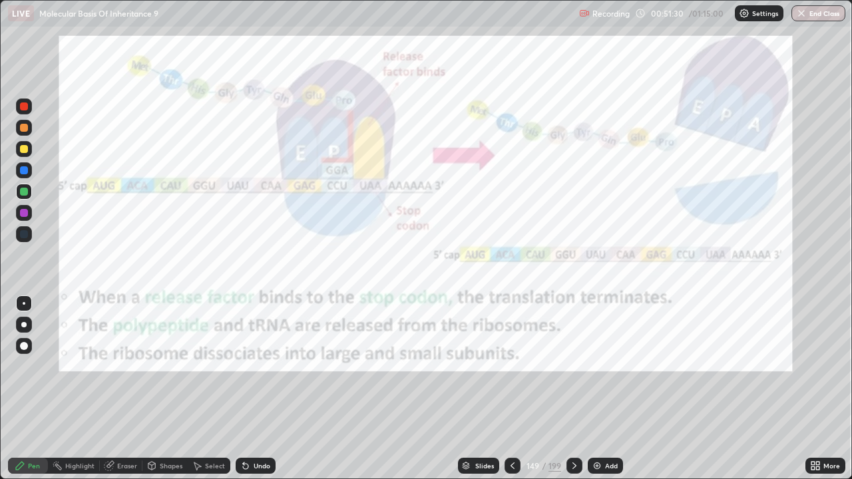
click at [511, 389] on icon at bounding box center [512, 466] width 11 height 11
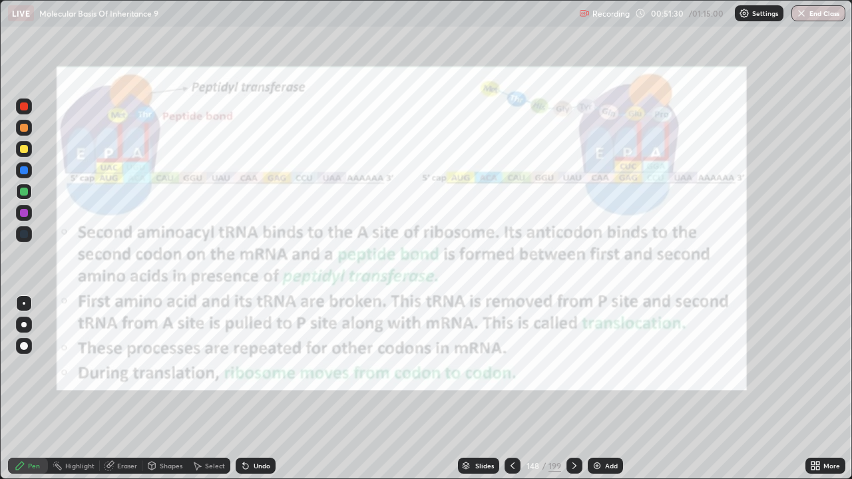
click at [511, 389] on icon at bounding box center [513, 466] width 4 height 7
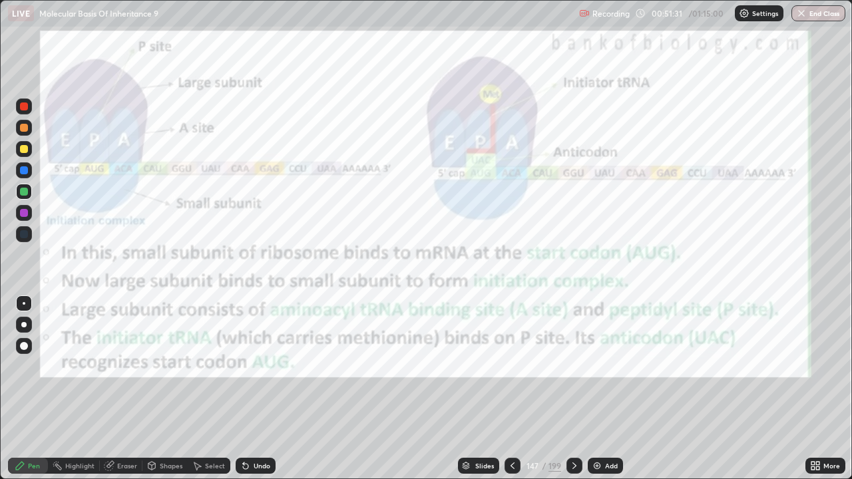
click at [512, 389] on icon at bounding box center [512, 466] width 11 height 11
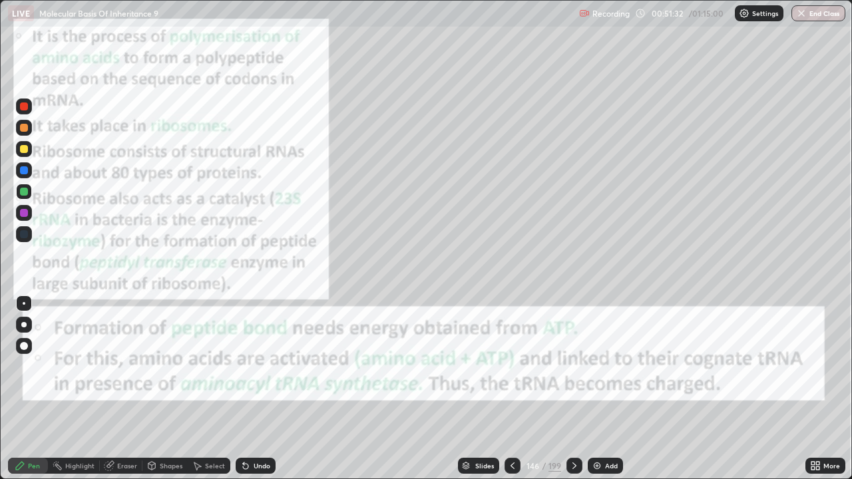
click at [573, 389] on icon at bounding box center [574, 466] width 11 height 11
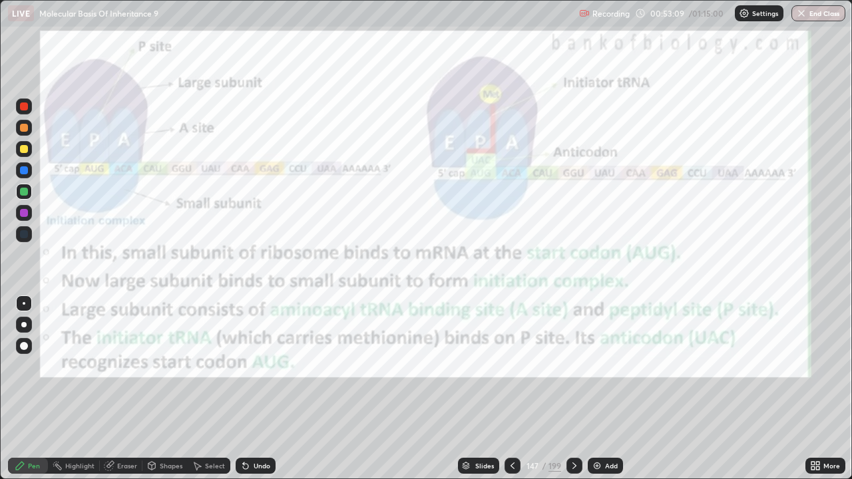
click at [573, 389] on icon at bounding box center [574, 466] width 11 height 11
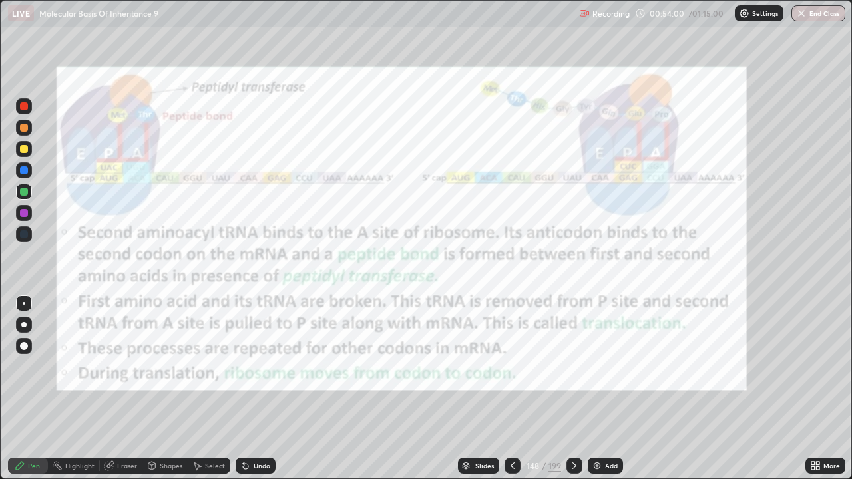
click at [573, 389] on icon at bounding box center [574, 466] width 11 height 11
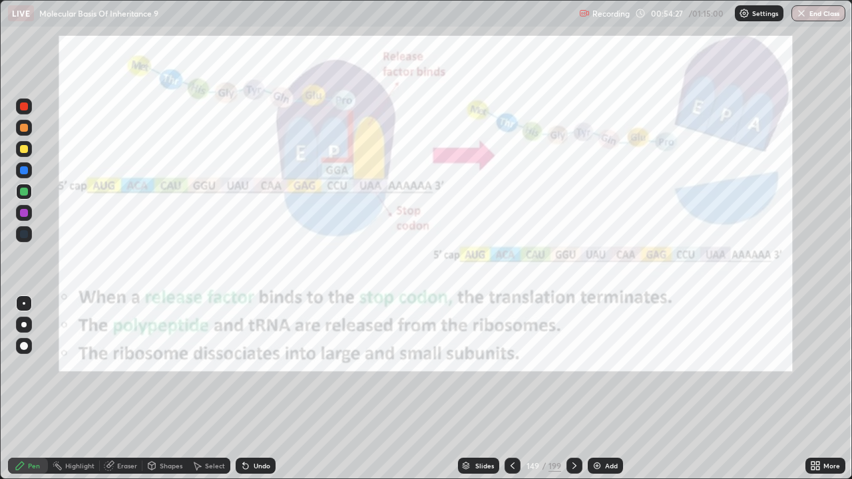
click at [579, 389] on div at bounding box center [575, 466] width 16 height 16
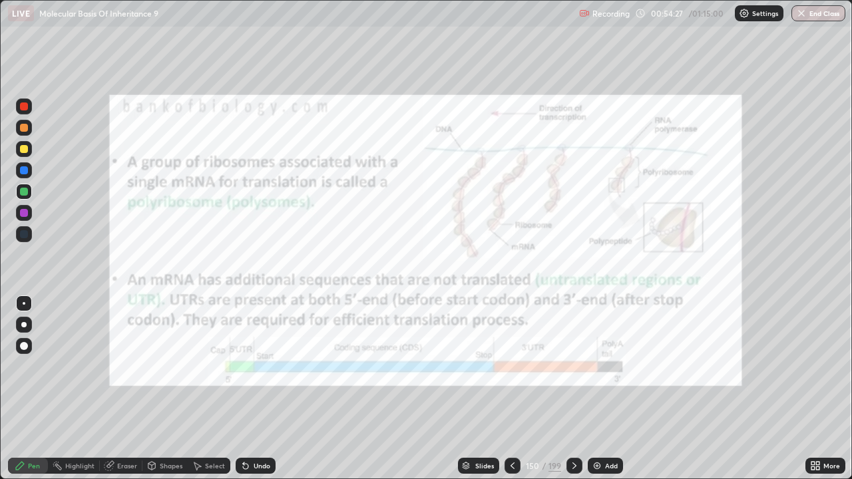
click at [581, 389] on div at bounding box center [575, 466] width 16 height 16
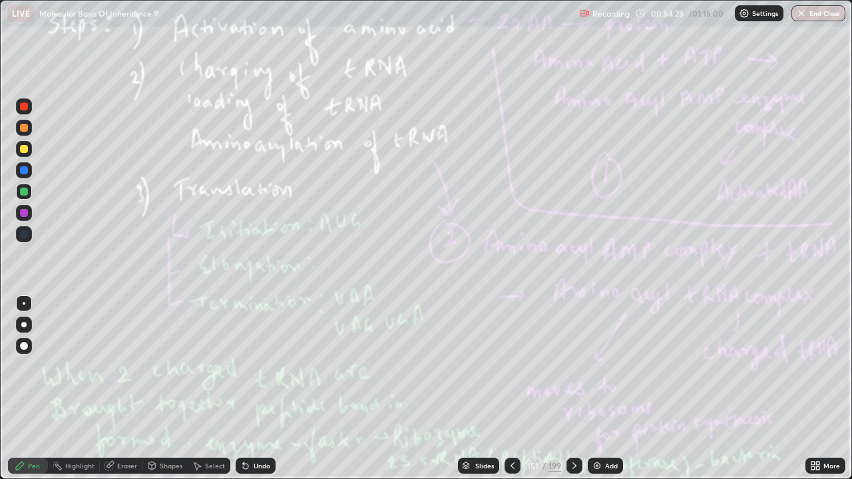
click at [556, 389] on div "199" at bounding box center [555, 466] width 13 height 12
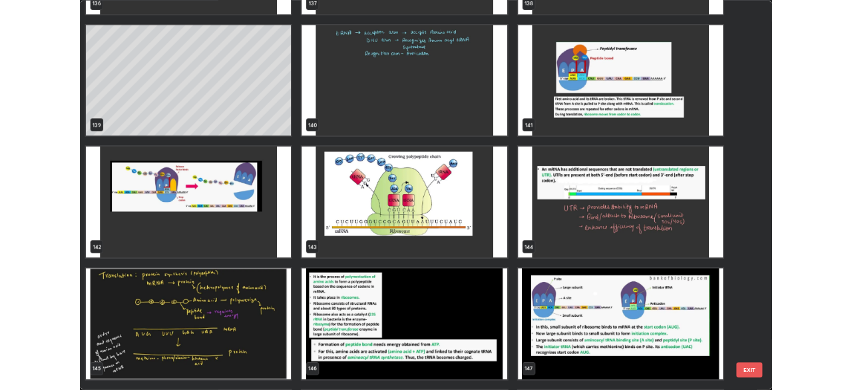
scroll to position [6858, 0]
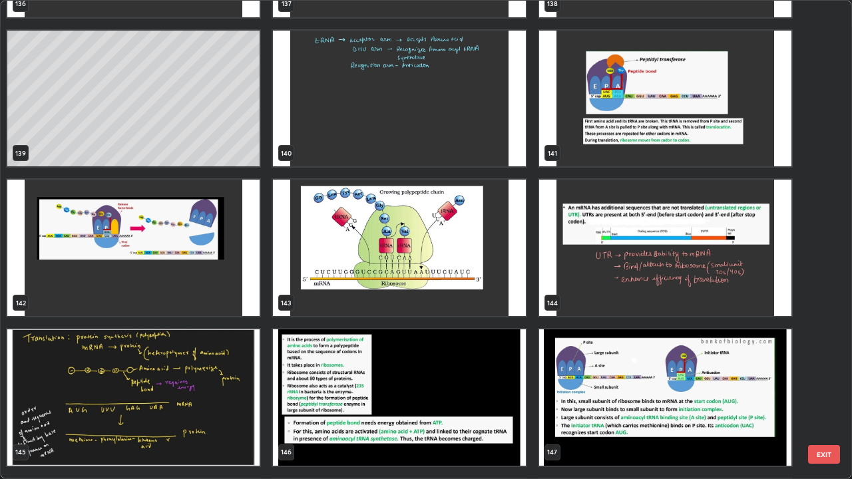
click at [721, 277] on img "grid" at bounding box center [665, 248] width 252 height 137
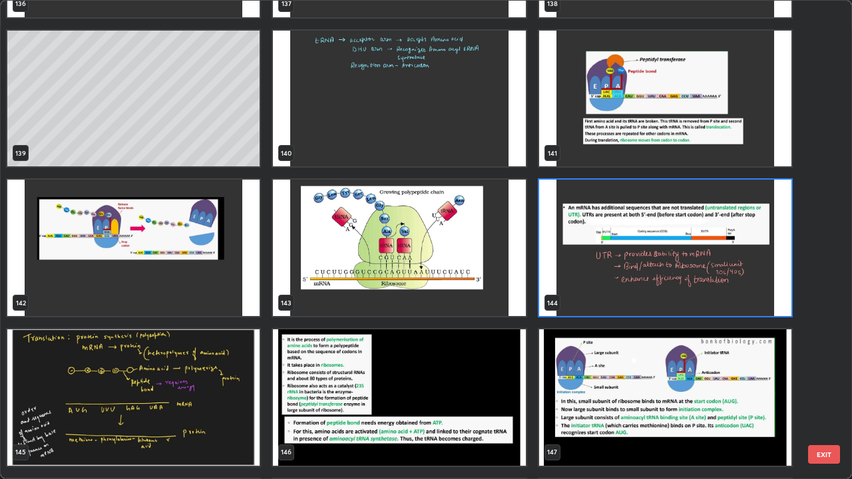
click at [721, 277] on img "grid" at bounding box center [665, 248] width 252 height 137
click at [727, 276] on img "grid" at bounding box center [665, 248] width 252 height 137
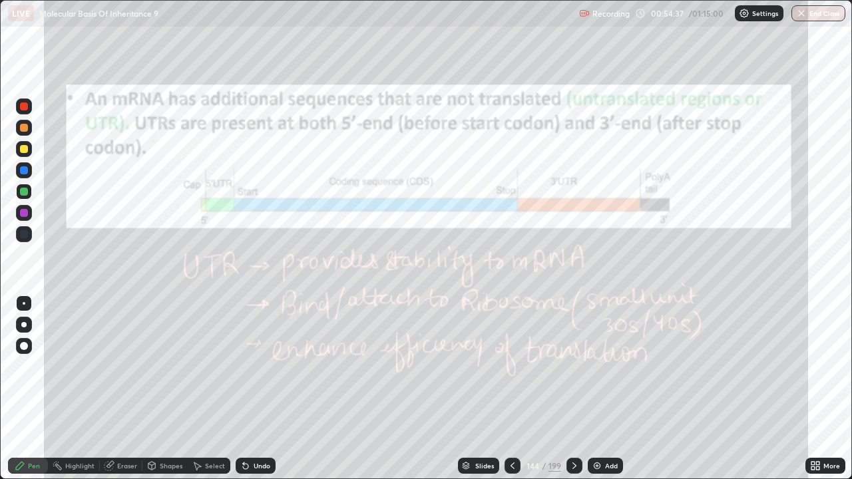
click at [25, 192] on div at bounding box center [24, 192] width 8 height 8
click at [136, 389] on div "Eraser" at bounding box center [121, 466] width 43 height 16
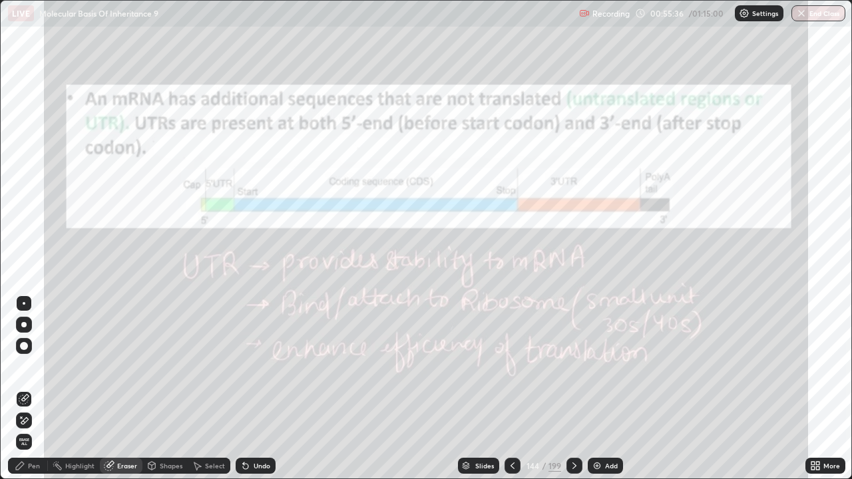
click at [25, 389] on span "Erase all" at bounding box center [24, 442] width 15 height 8
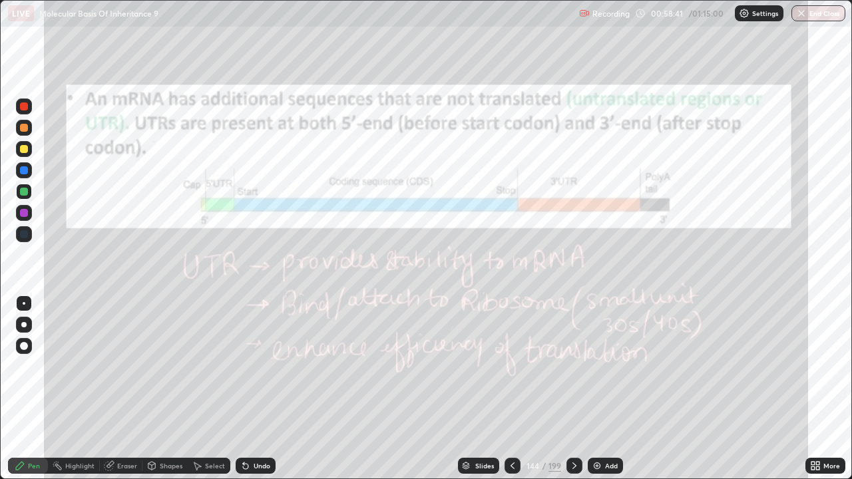
click at [818, 389] on icon at bounding box center [817, 463] width 3 height 3
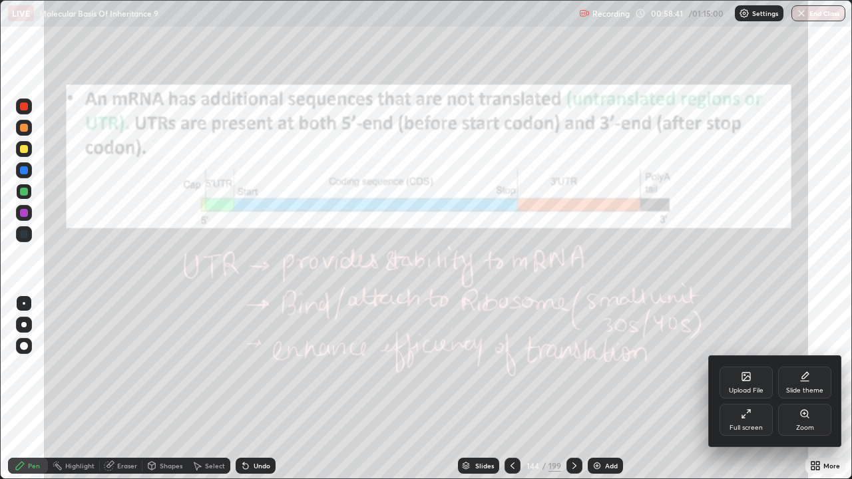
click at [738, 389] on div "Full screen" at bounding box center [746, 420] width 53 height 32
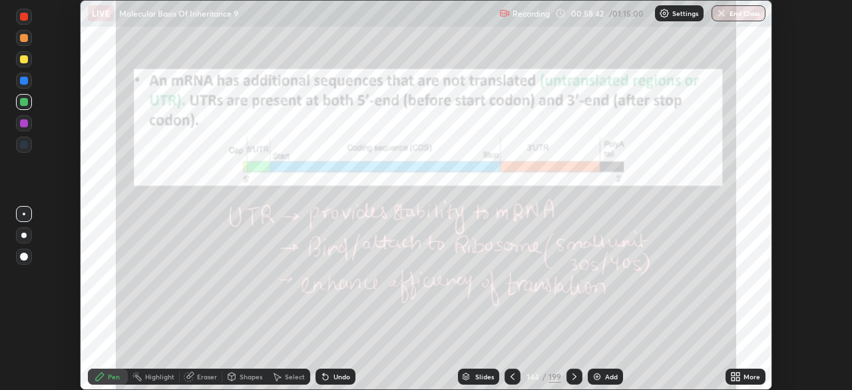
scroll to position [66201, 65738]
click at [826, 238] on div "Setting up your live class" at bounding box center [426, 195] width 852 height 390
click at [732, 12] on button "End Class" at bounding box center [739, 13] width 53 height 16
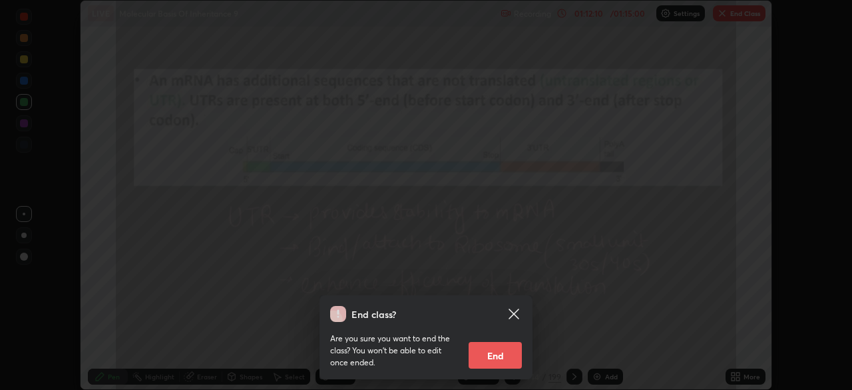
click at [500, 346] on button "End" at bounding box center [495, 355] width 53 height 27
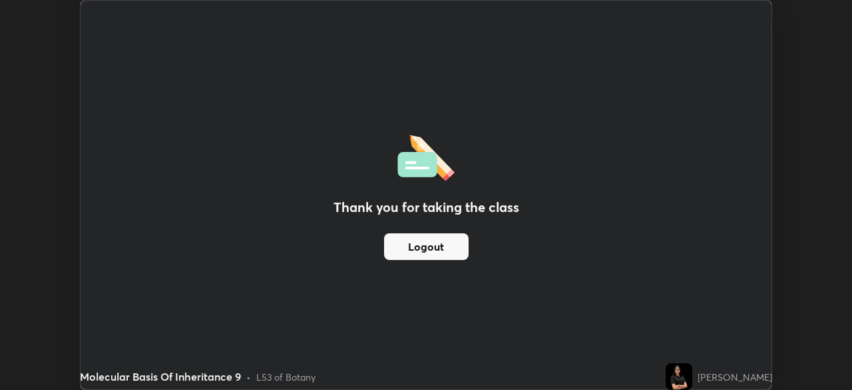
click at [436, 241] on button "Logout" at bounding box center [426, 246] width 85 height 27
